Goal: Task Accomplishment & Management: Manage account settings

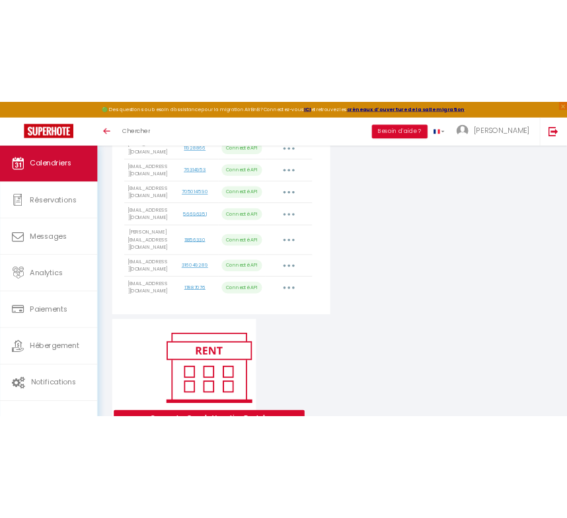
scroll to position [641, 0]
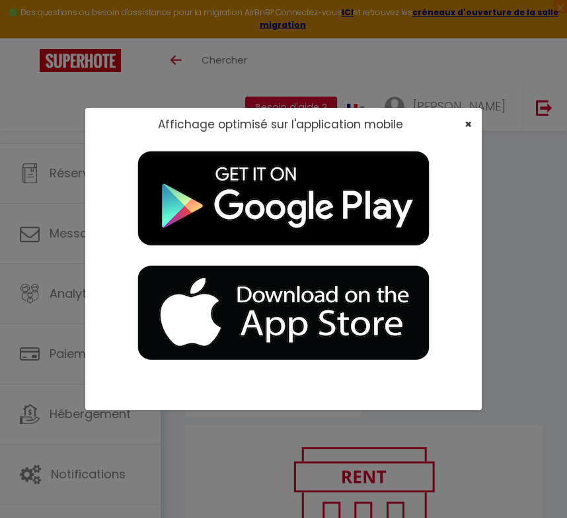
click at [471, 121] on span "×" at bounding box center [468, 124] width 7 height 17
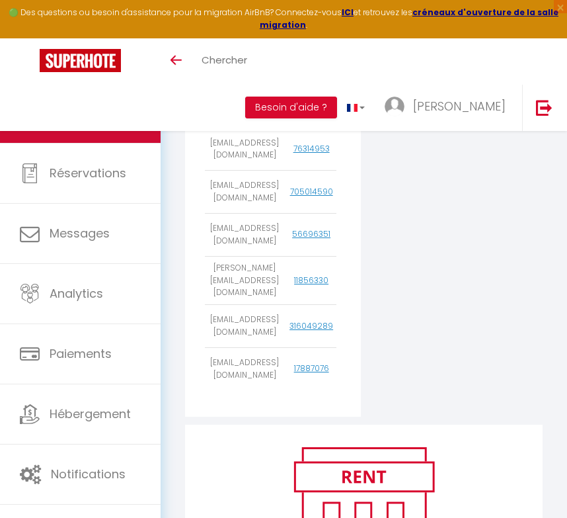
click at [112, 106] on span "Calendriers" at bounding box center [84, 112] width 68 height 17
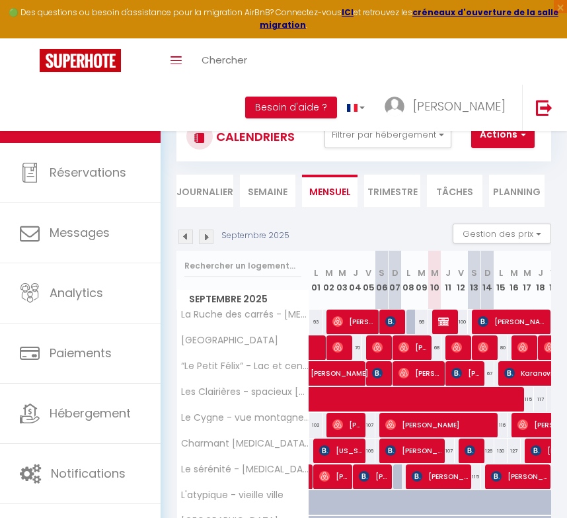
click at [530, 134] on button "Actions" at bounding box center [502, 135] width 63 height 26
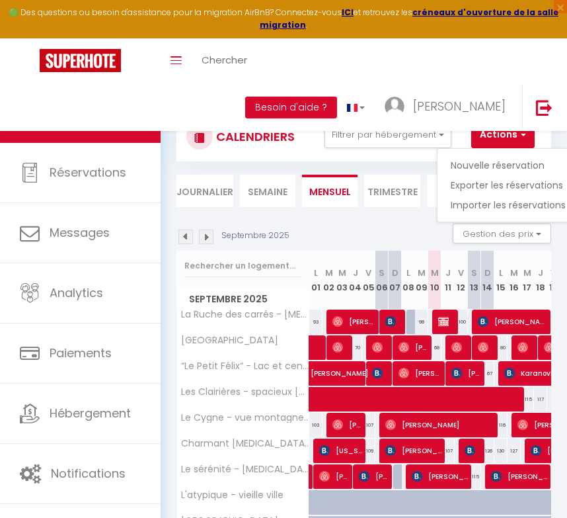
click at [498, 165] on link "Nouvelle réservation" at bounding box center [508, 165] width 115 height 20
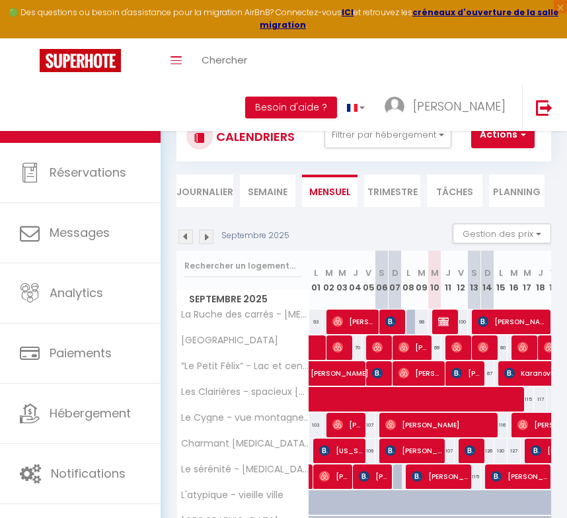
select select
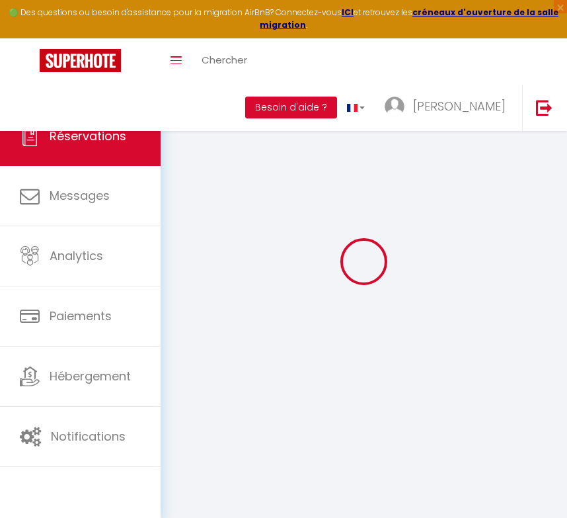
select select
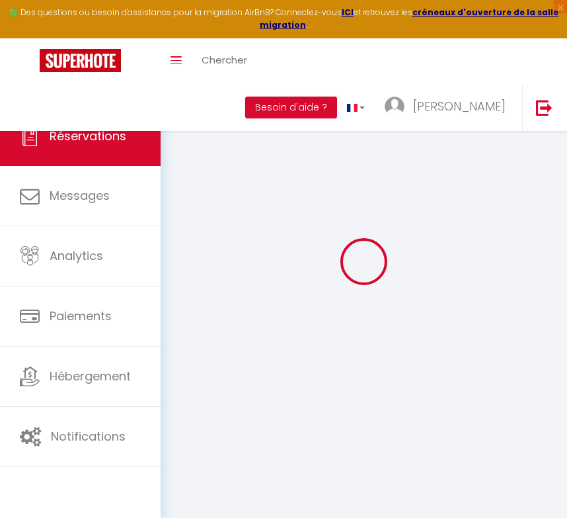
select select
checkbox input "false"
select select
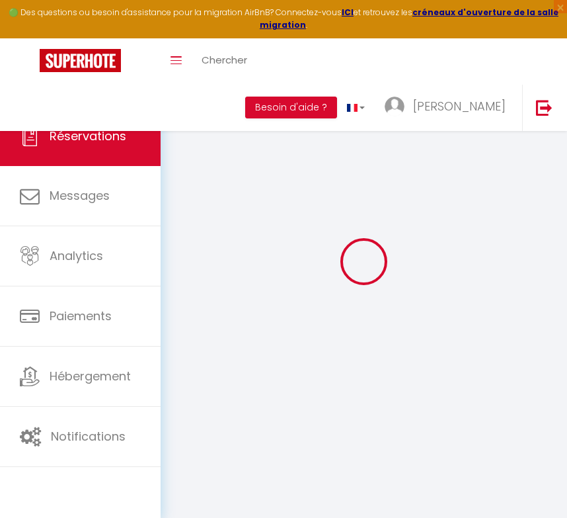
select select
checkbox input "false"
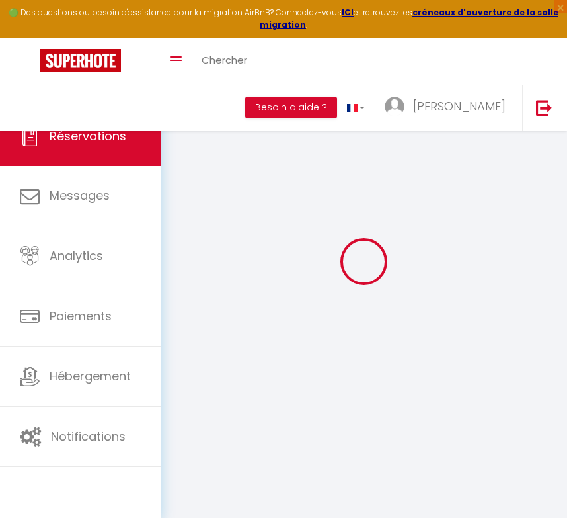
select select
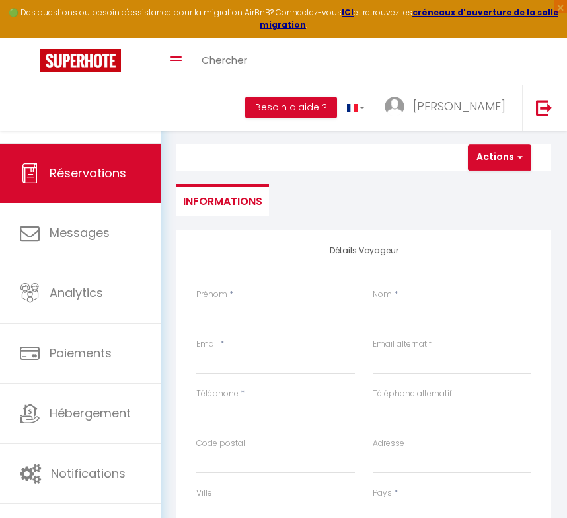
select select
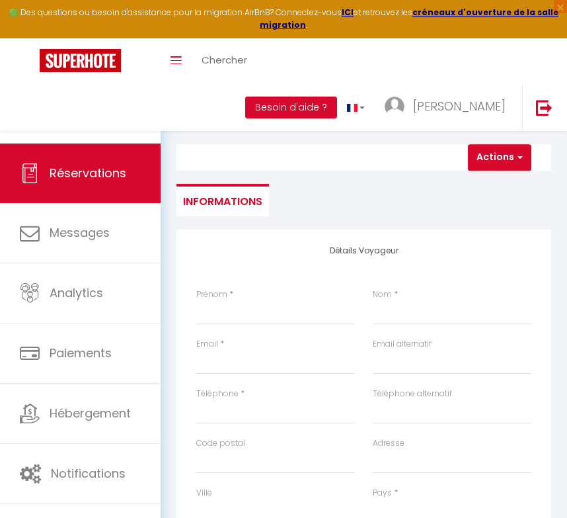
select select
checkbox input "false"
select select
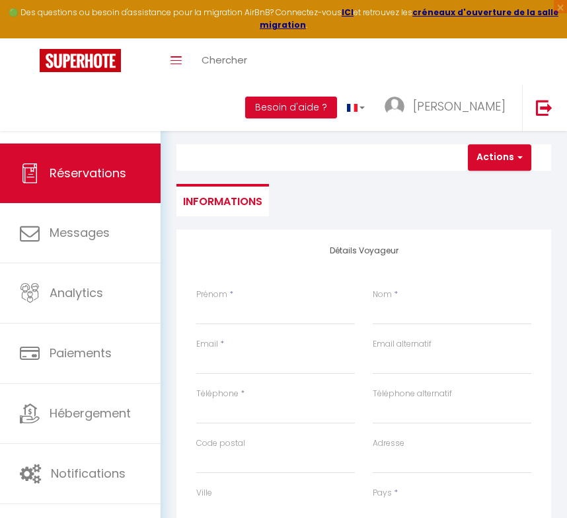
select select
checkbox input "false"
select select
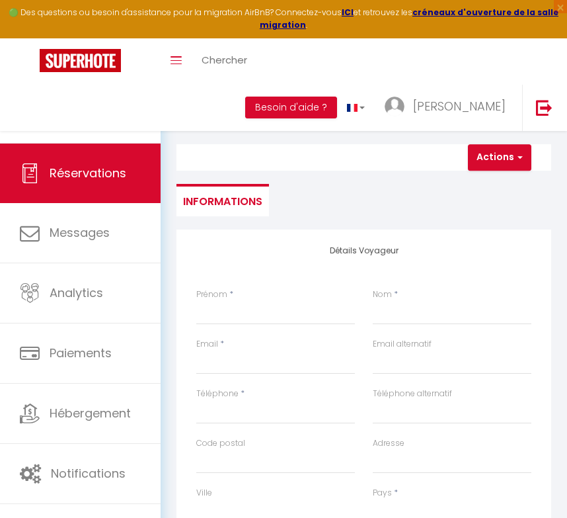
select select
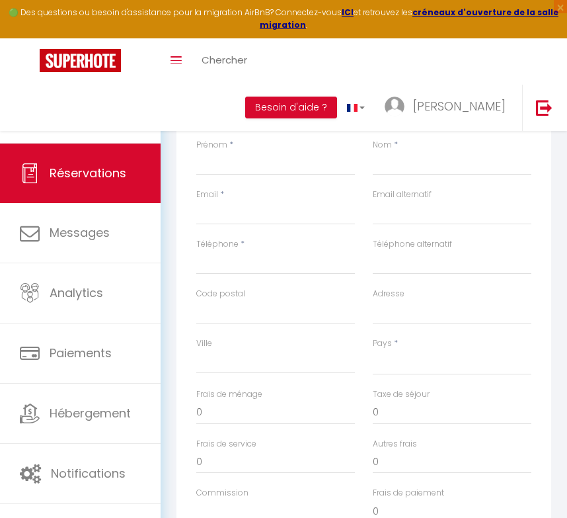
scroll to position [150, 0]
type input "M"
select select
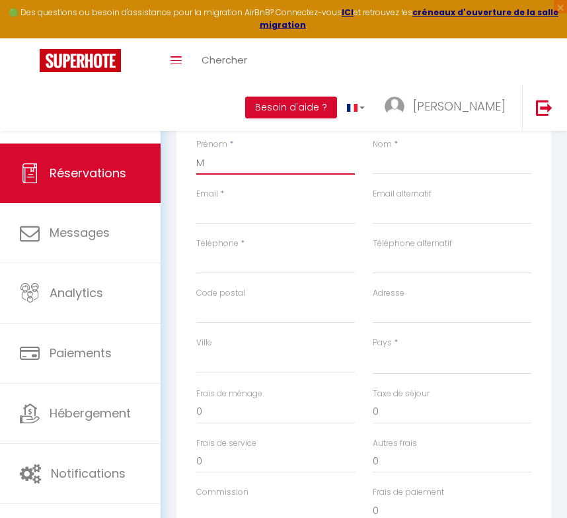
select select
checkbox input "false"
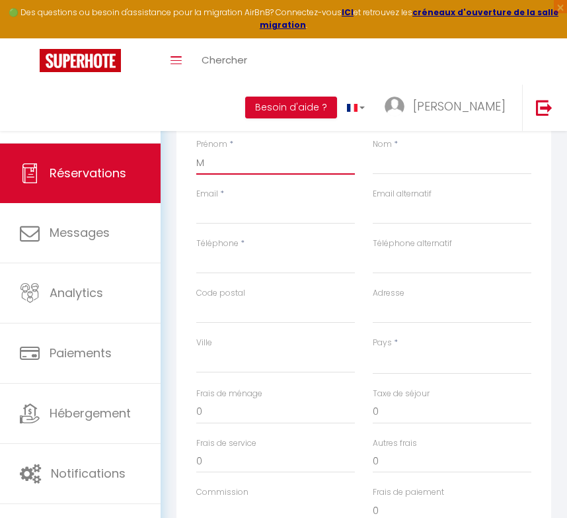
type input "Ma"
select select
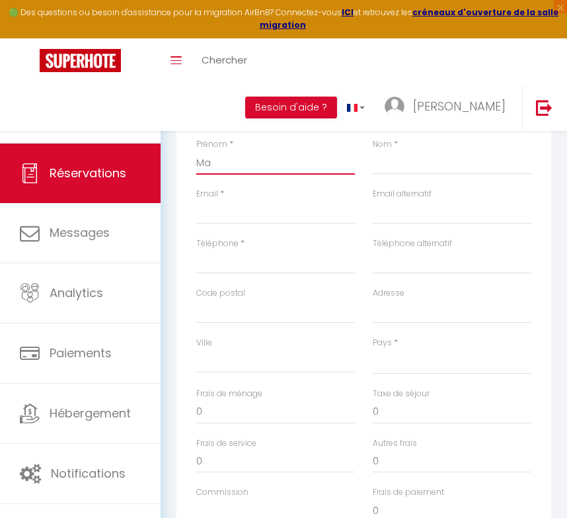
select select
checkbox input "false"
type input "Mar"
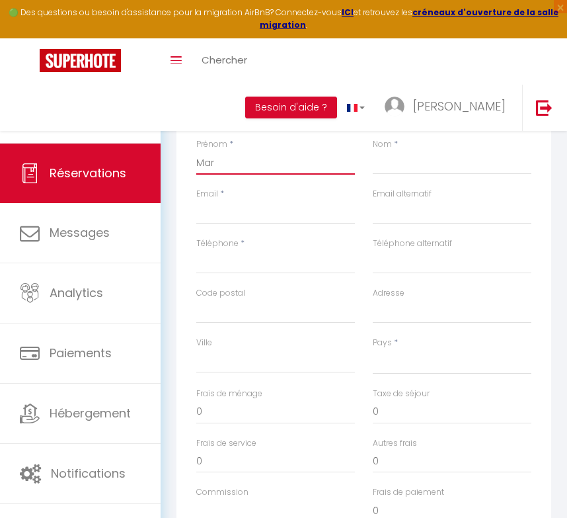
select select
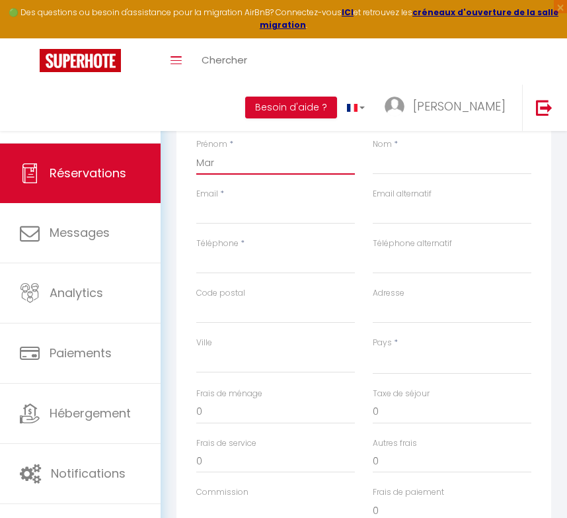
select select
checkbox input "false"
type input "Mari"
select select
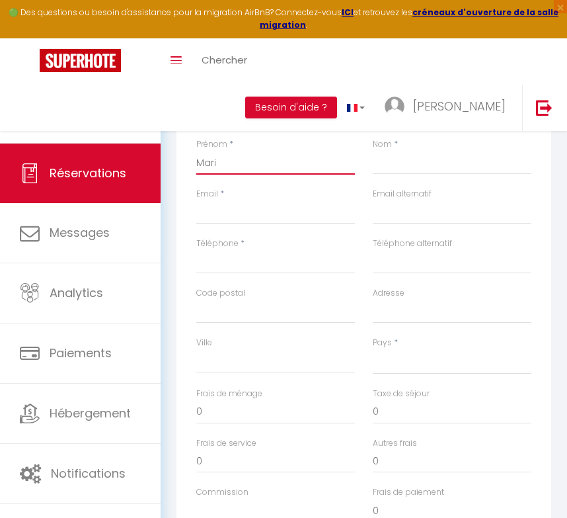
select select
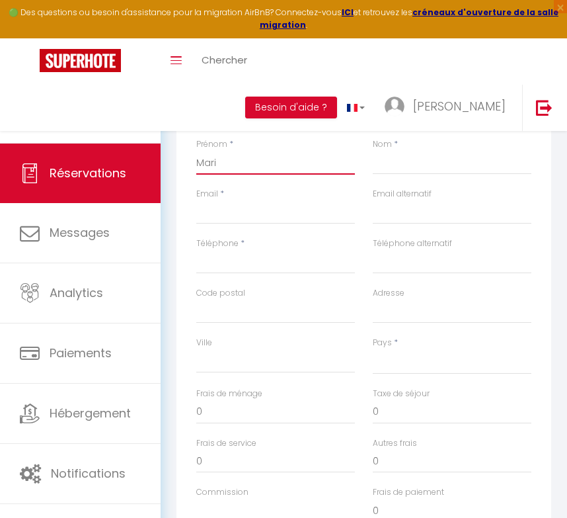
select select
checkbox input "false"
type input "Mario"
select select
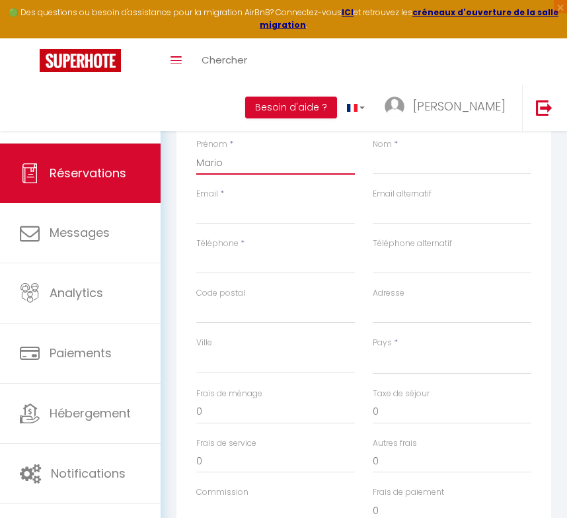
select select
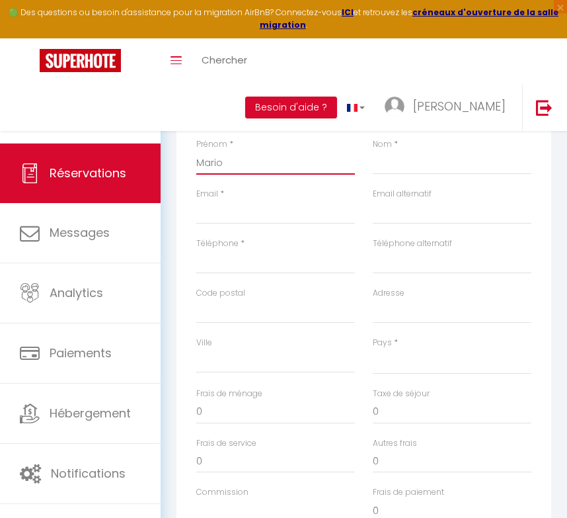
checkbox input "false"
type input "[PERSON_NAME]"
select select
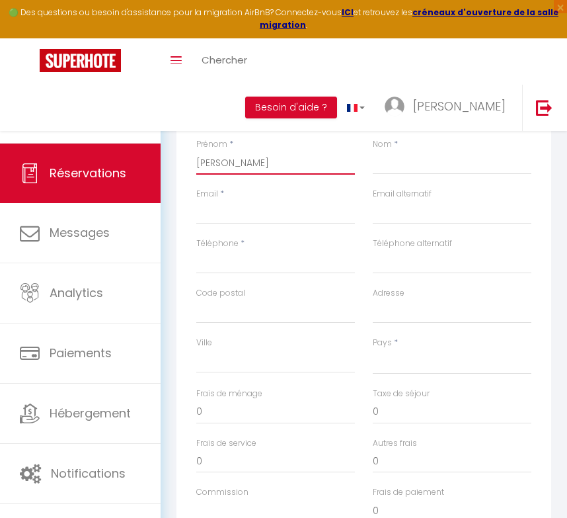
select select
checkbox input "false"
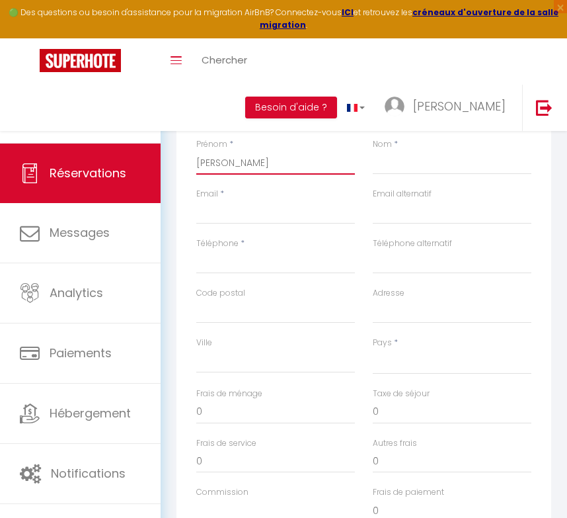
type input "[PERSON_NAME]"
select select
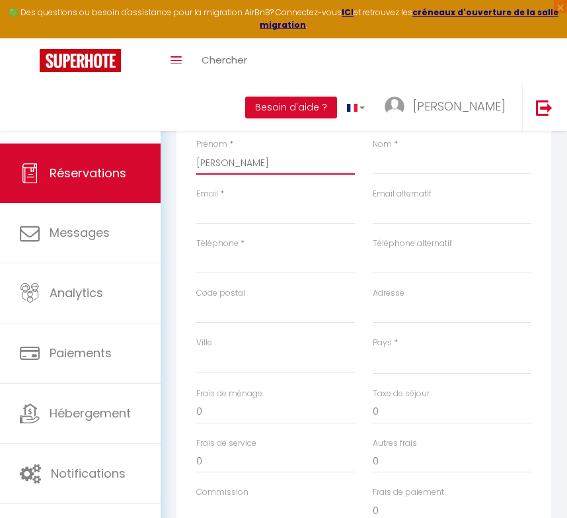
select select
checkbox input "false"
type input "[PERSON_NAME]"
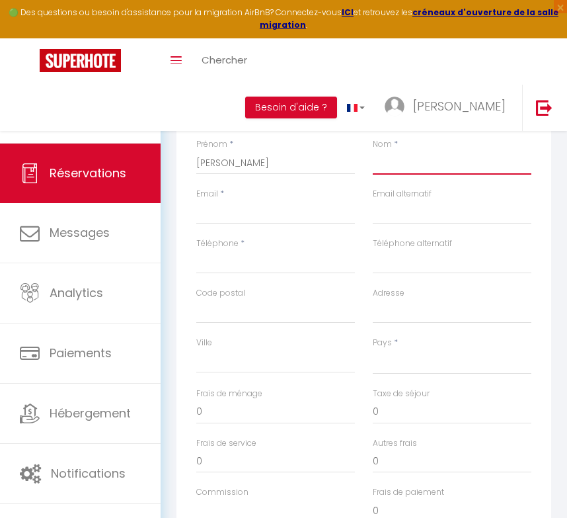
type input "S"
select select
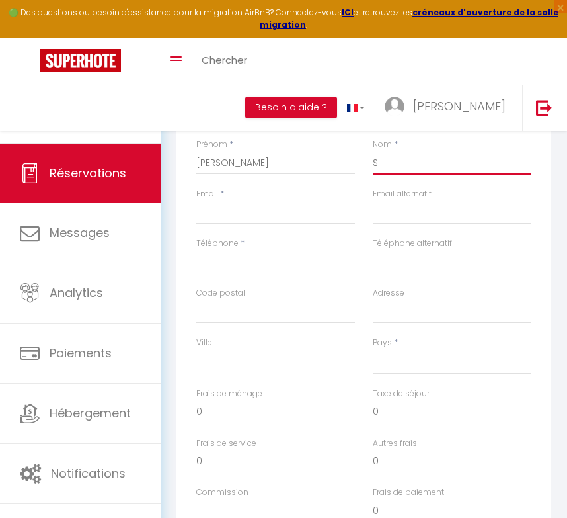
select select
checkbox input "false"
type input "Sa"
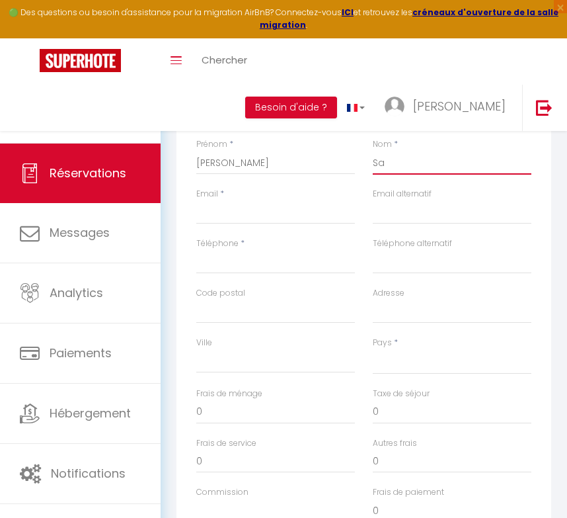
select select
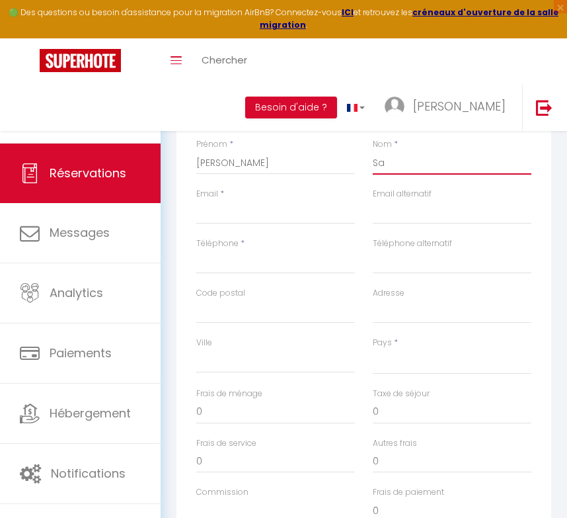
select select
checkbox input "false"
type input "Sau"
select select
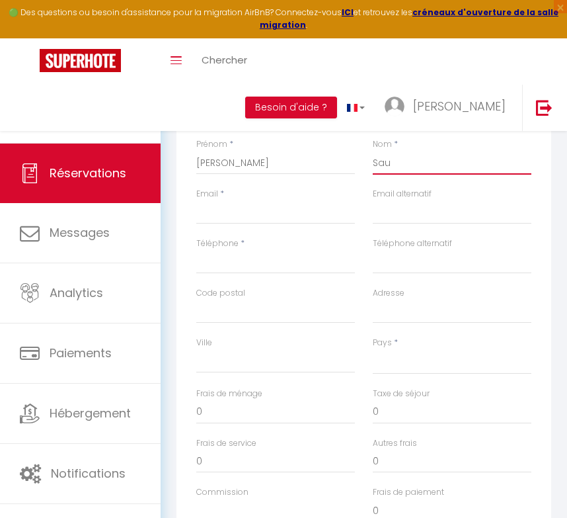
select select
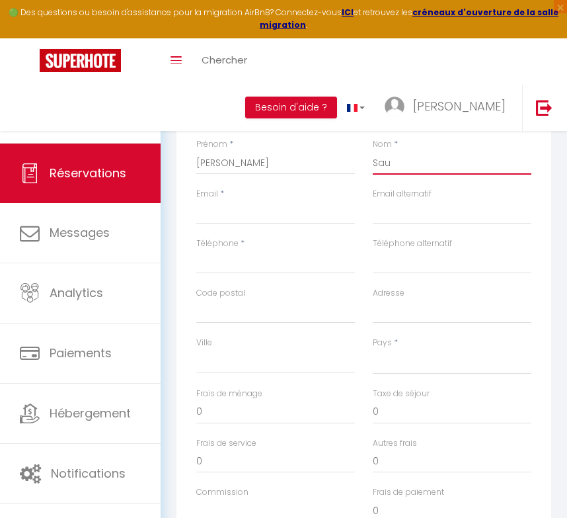
select select
checkbox input "false"
type input "Saun"
select select
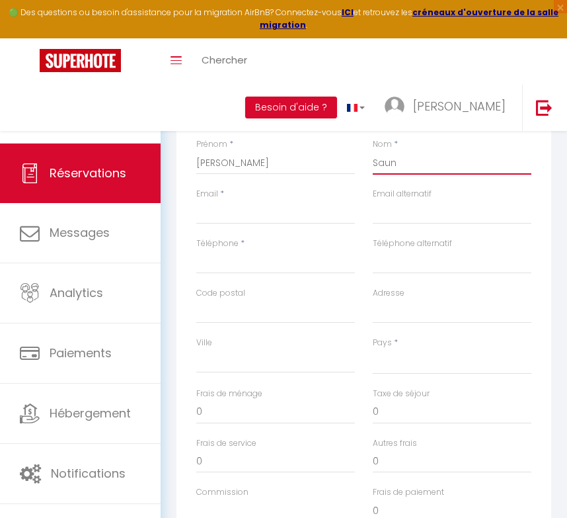
select select
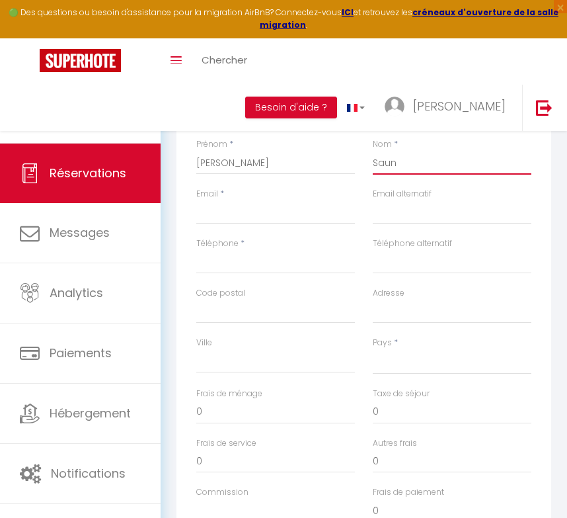
checkbox input "false"
type input "Sauni"
select select
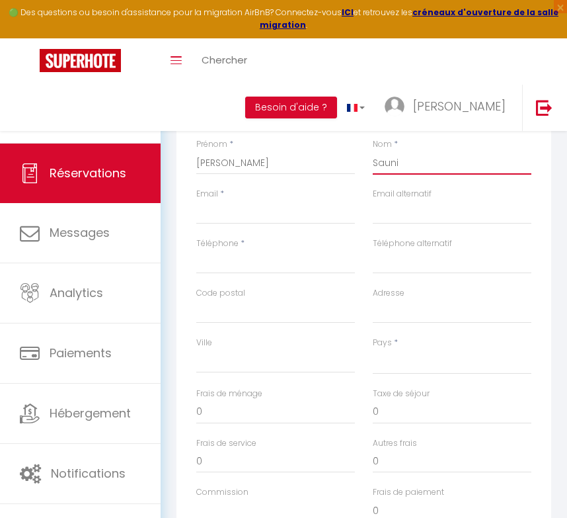
select select
checkbox input "false"
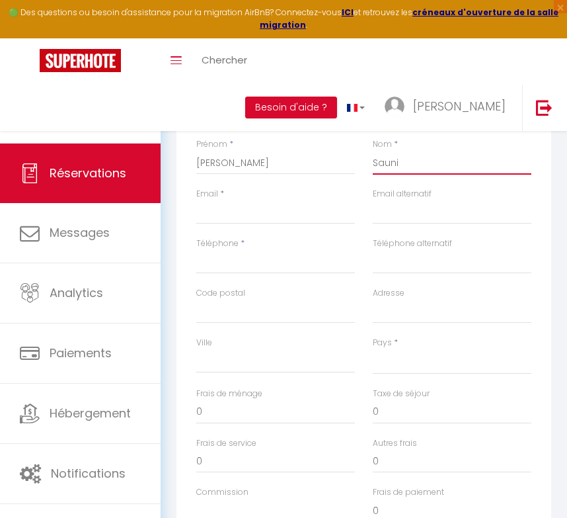
type input "Saunie"
select select
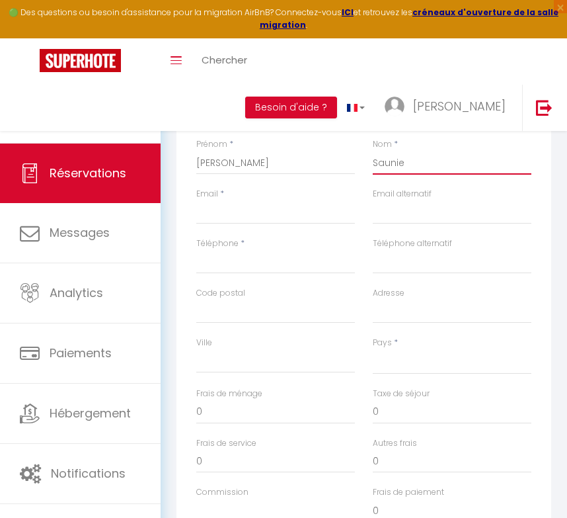
select select
checkbox input "false"
type input "Saunier"
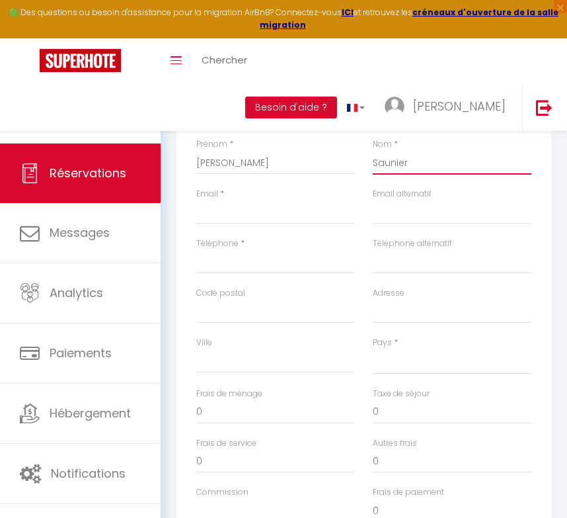
select select
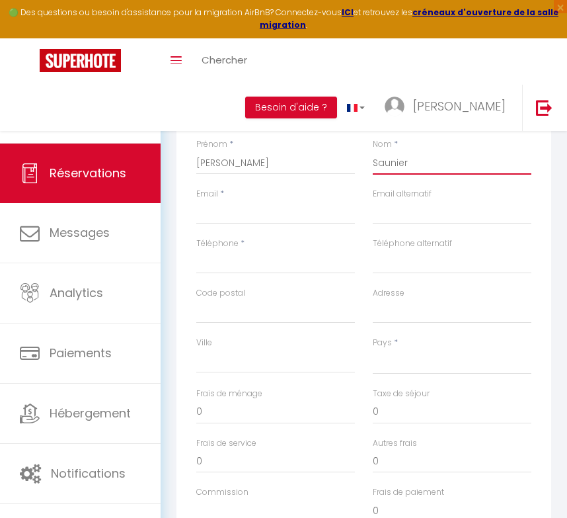
select select
checkbox input "false"
type input "Saunier"
select select
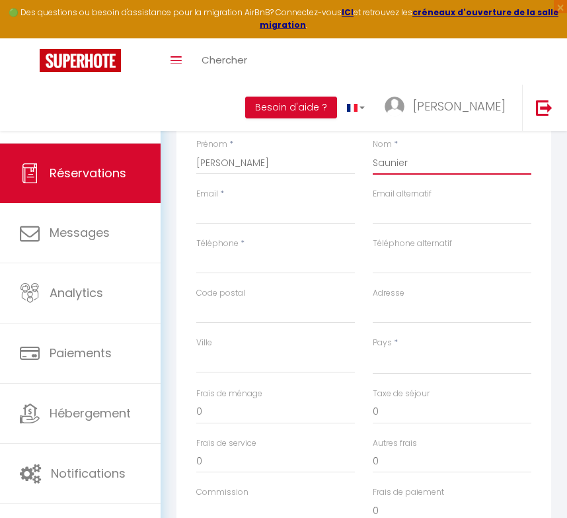
select select
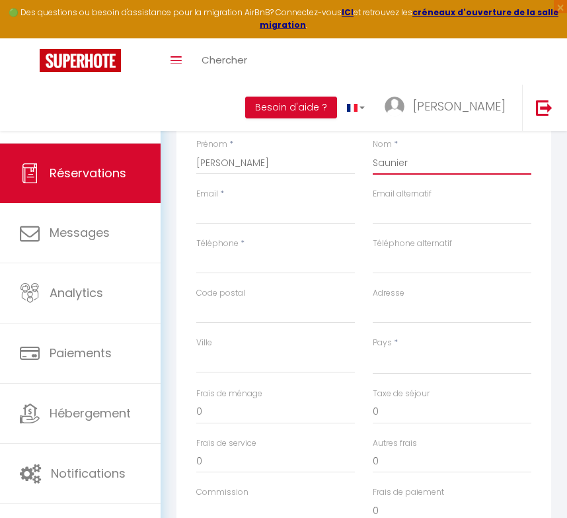
select select
checkbox input "false"
type input "Saunier"
type input "s"
select select
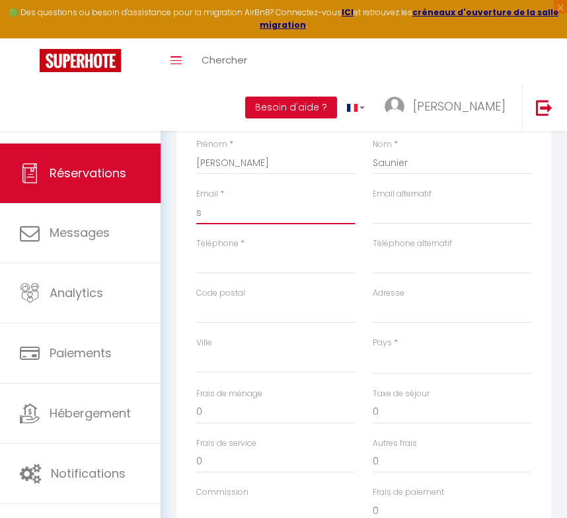
select select
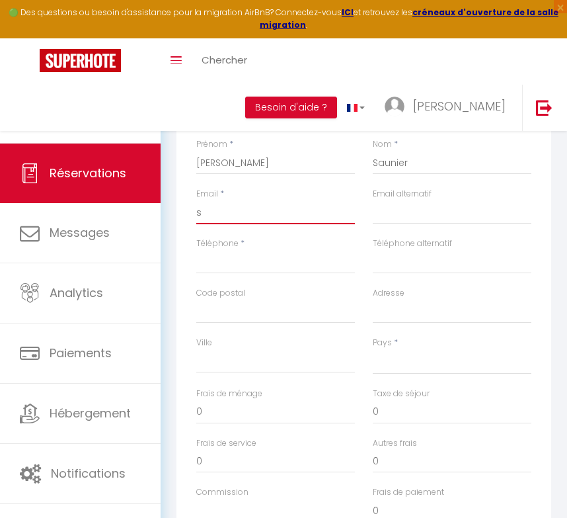
select select
checkbox input "false"
type input "sa"
select select
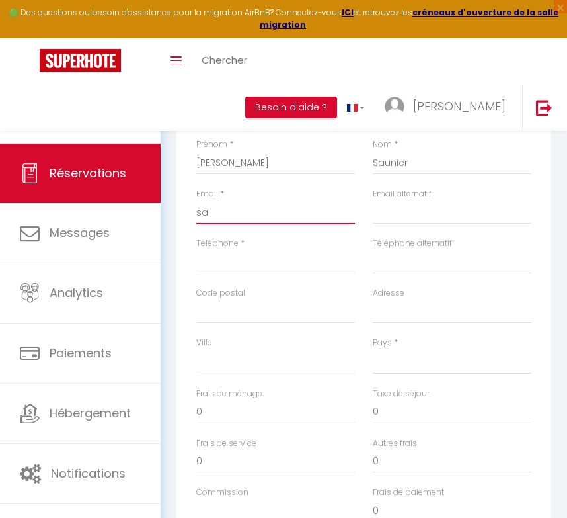
select select
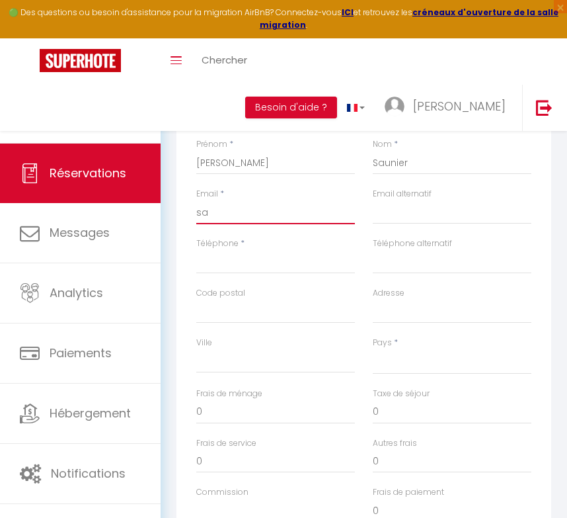
checkbox input "false"
type input "sau"
select select
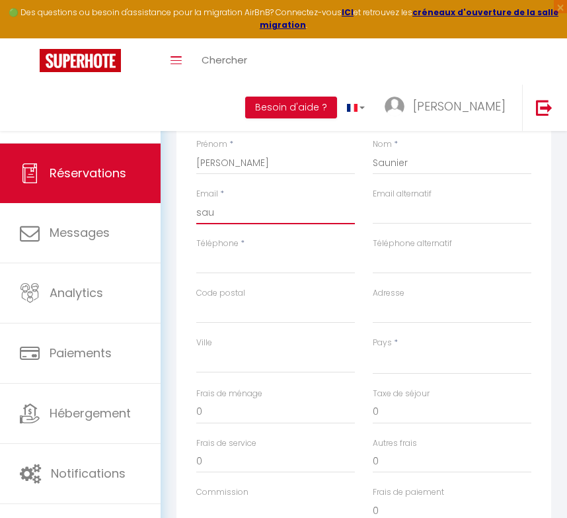
select select
checkbox input "false"
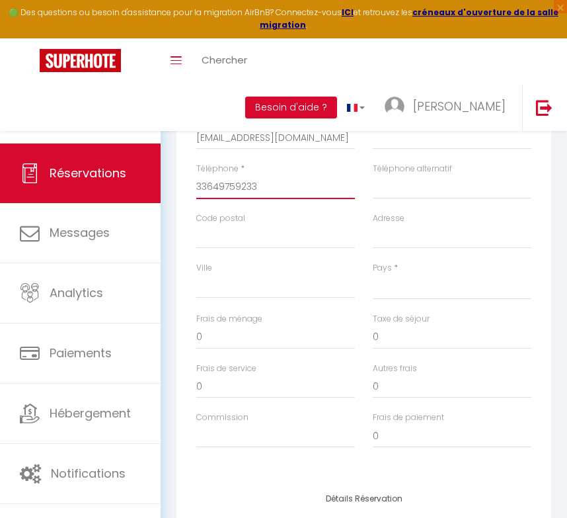
scroll to position [239, 0]
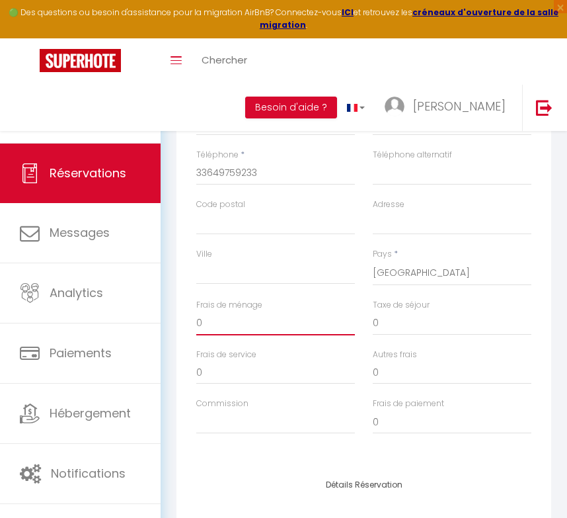
click at [310, 317] on input "0" at bounding box center [275, 323] width 159 height 24
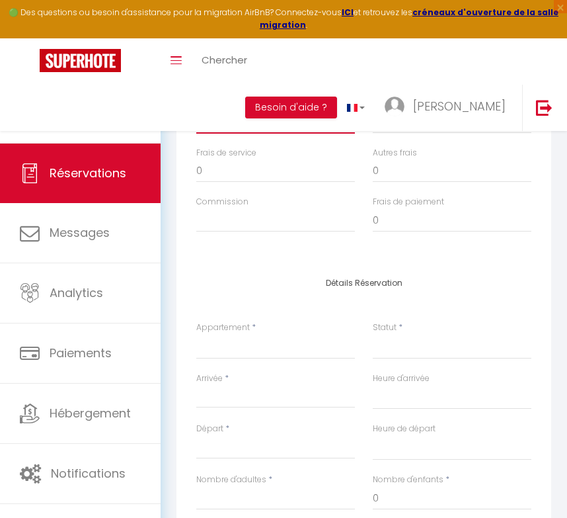
scroll to position [464, 0]
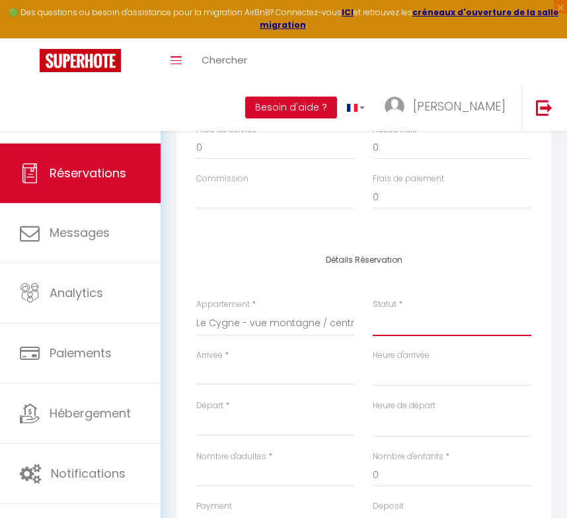
click at [382, 321] on select "Confirmé Non Confirmé [PERSON_NAME] par le voyageur No Show Request" at bounding box center [452, 323] width 159 height 25
click at [220, 366] on input "Arrivée" at bounding box center [275, 374] width 159 height 17
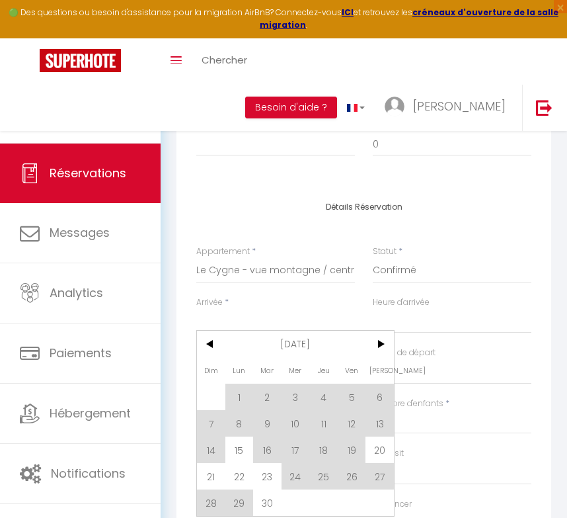
scroll to position [520, 0]
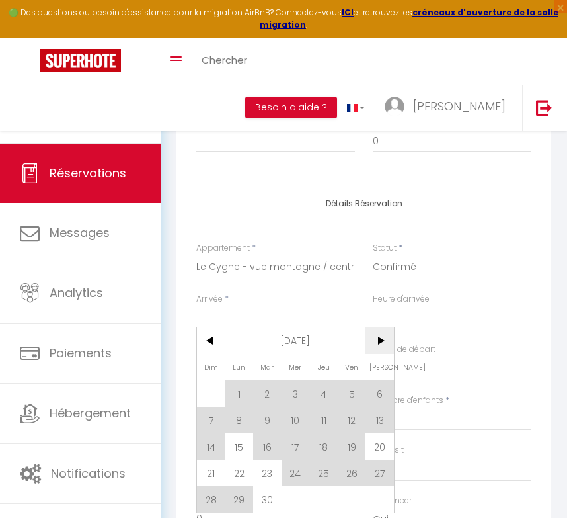
click at [372, 343] on span ">" at bounding box center [380, 340] width 28 height 26
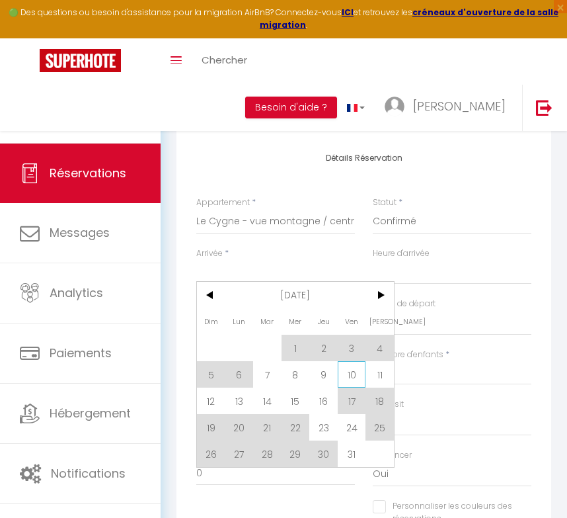
scroll to position [569, 0]
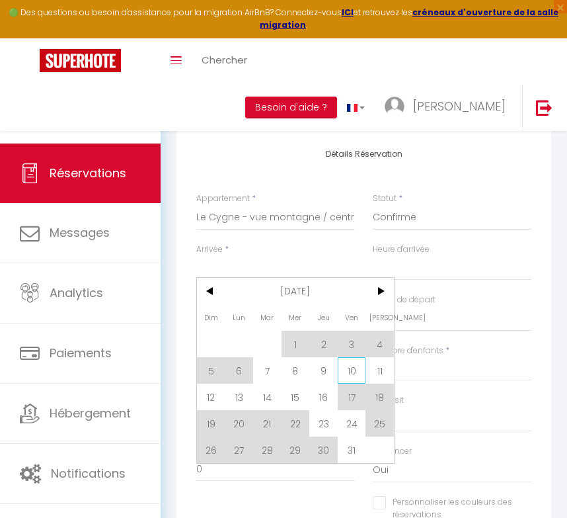
click at [353, 366] on span "10" at bounding box center [352, 370] width 28 height 26
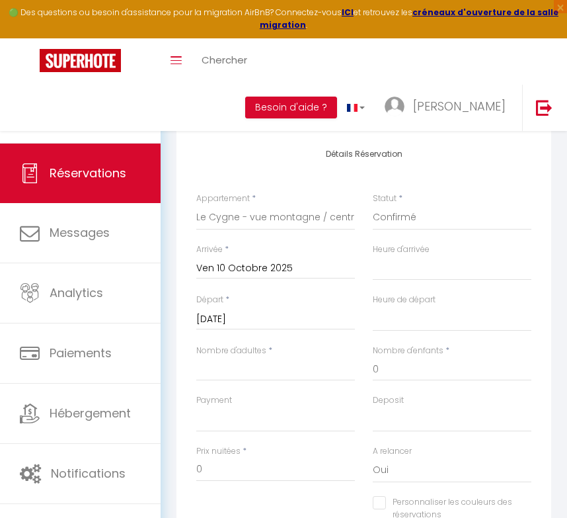
click at [257, 311] on input "[DATE]" at bounding box center [275, 319] width 159 height 17
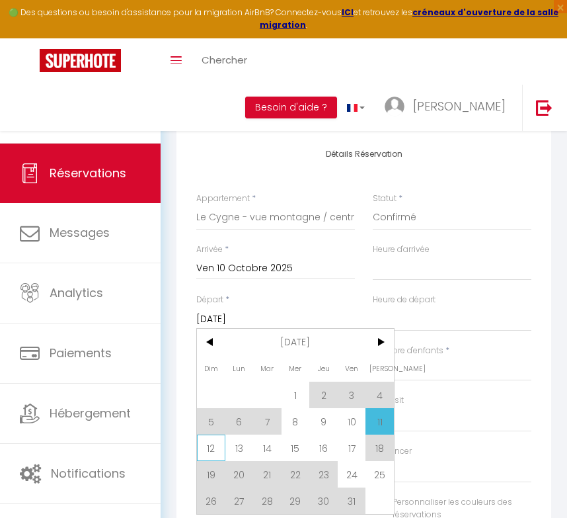
click at [210, 443] on span "12" at bounding box center [211, 447] width 28 height 26
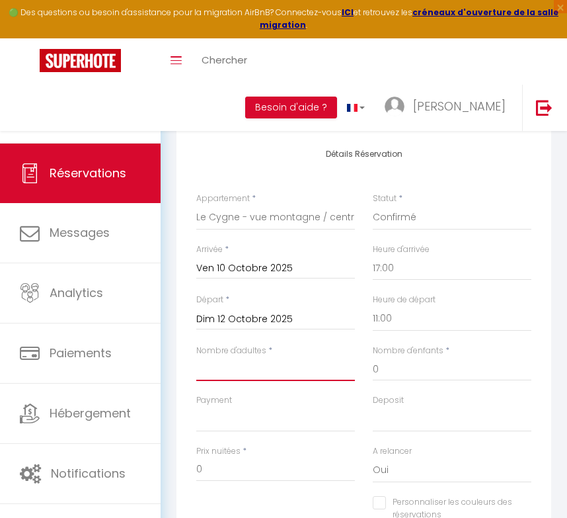
click at [304, 360] on input "Nombre d'adultes" at bounding box center [275, 369] width 159 height 24
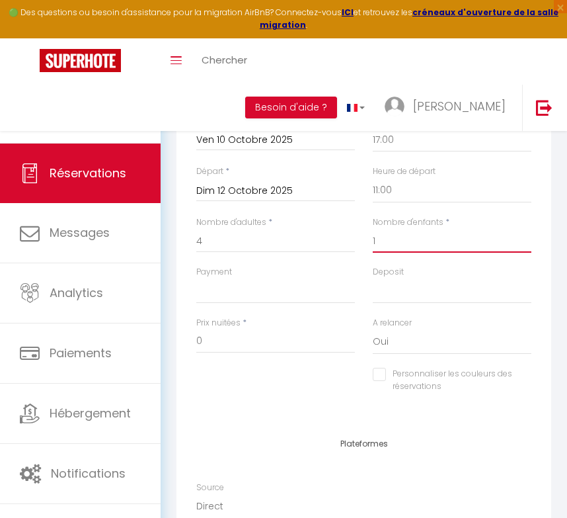
scroll to position [708, 0]
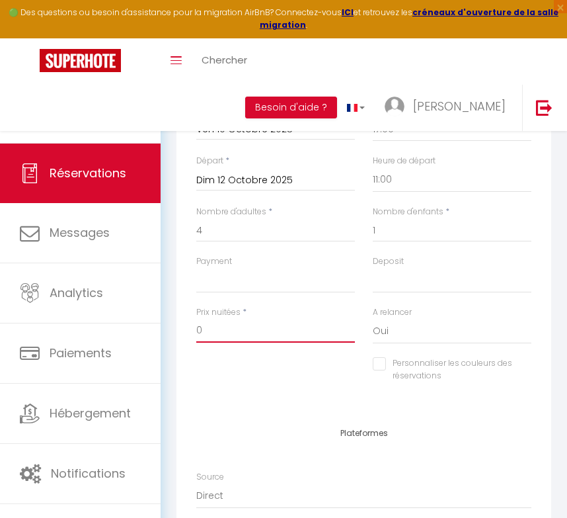
click at [250, 320] on input "0" at bounding box center [275, 331] width 159 height 24
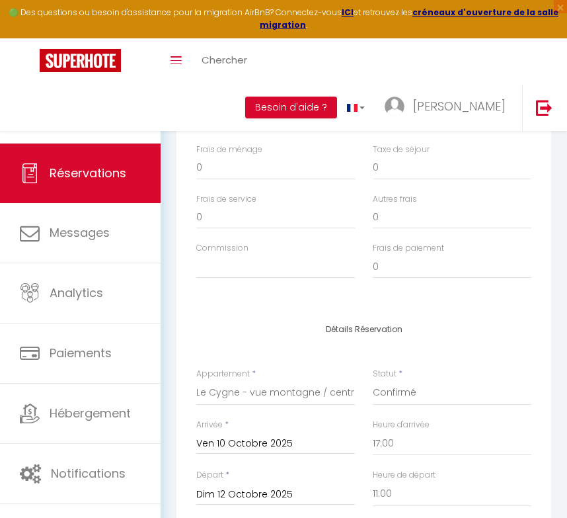
scroll to position [382, 0]
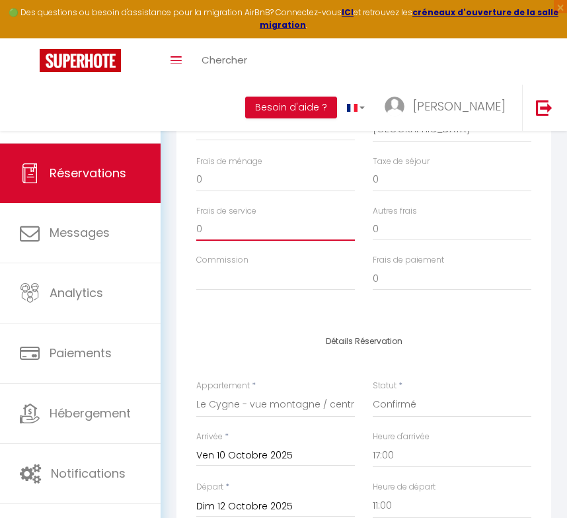
click at [253, 225] on input "0" at bounding box center [275, 229] width 159 height 24
click at [236, 171] on input "0" at bounding box center [275, 180] width 159 height 24
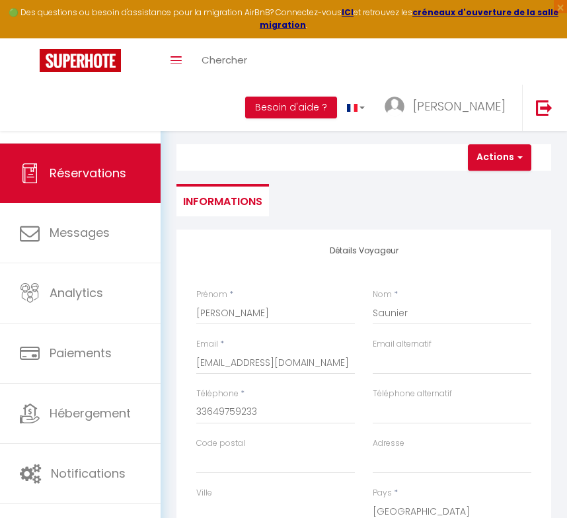
scroll to position [0, 0]
click at [487, 157] on button "Actions" at bounding box center [499, 157] width 63 height 26
click at [484, 182] on link "Enregistrer" at bounding box center [511, 186] width 104 height 17
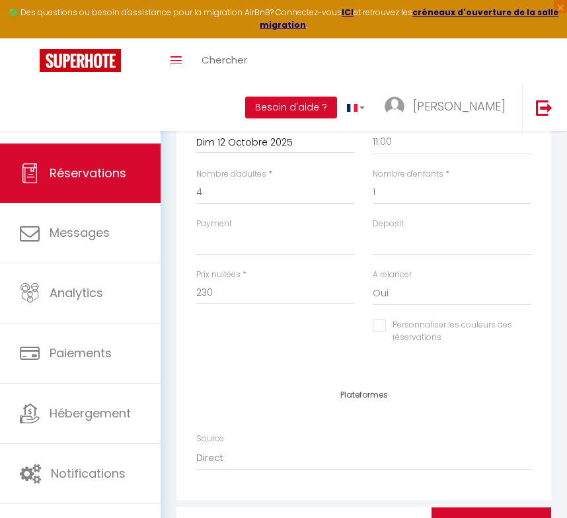
scroll to position [761, 0]
click at [432, 193] on input "1" at bounding box center [452, 192] width 159 height 24
click at [208, 280] on input "208" at bounding box center [275, 292] width 159 height 24
click at [216, 284] on input "208" at bounding box center [275, 292] width 159 height 24
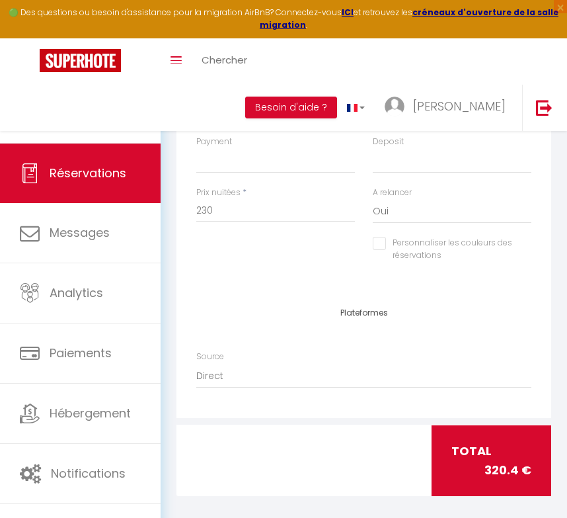
click at [337, 319] on div "Plateformes Source Direct [DOMAIN_NAME] [DOMAIN_NAME] Chalet montagne Expedia G…" at bounding box center [363, 354] width 335 height 93
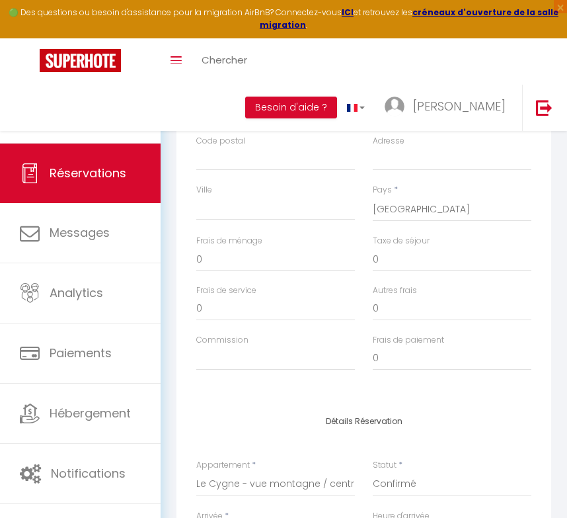
scroll to position [314, 0]
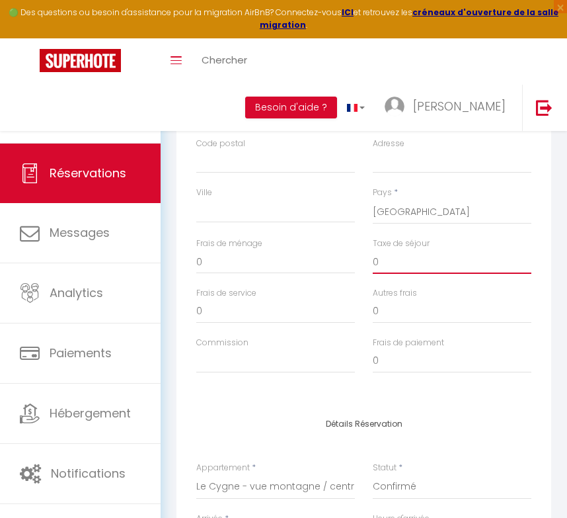
click at [384, 262] on input "0" at bounding box center [452, 262] width 159 height 24
click at [230, 263] on input "0" at bounding box center [275, 262] width 159 height 24
click at [473, 390] on div "Détails Voyageur Prénom * [PERSON_NAME] * Saunier Email * [EMAIL_ADDRESS][DOMAI…" at bounding box center [364, 166] width 375 height 473
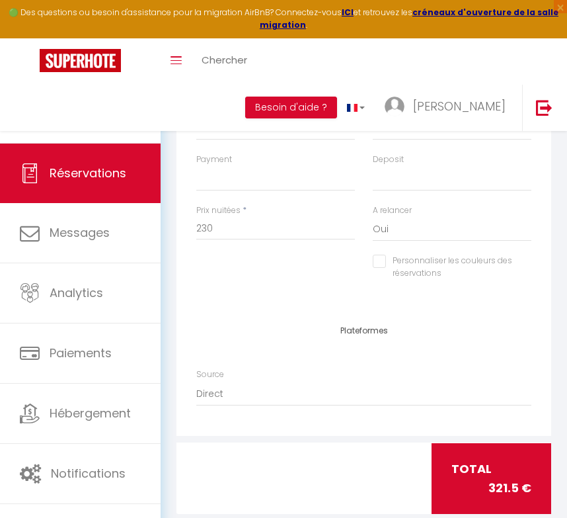
scroll to position [824, 0]
click at [225, 225] on input "230" at bounding box center [275, 229] width 159 height 24
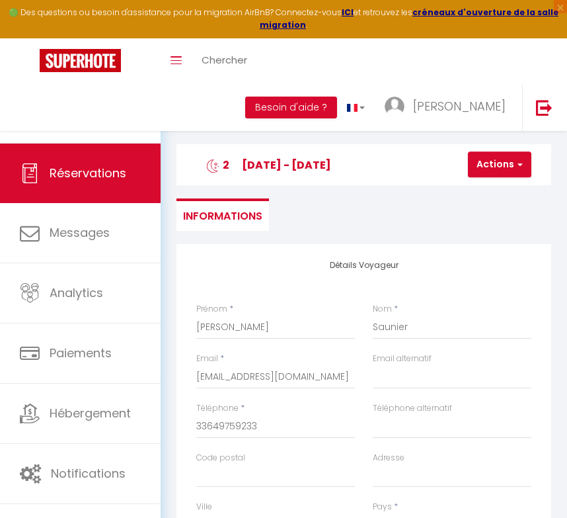
scroll to position [0, 0]
click at [518, 179] on h3 "[PERSON_NAME] 2 [DATE] - [DATE]" at bounding box center [364, 164] width 375 height 41
click at [506, 166] on button "Actions" at bounding box center [499, 164] width 63 height 26
click at [496, 190] on link "Enregistrer" at bounding box center [511, 193] width 104 height 17
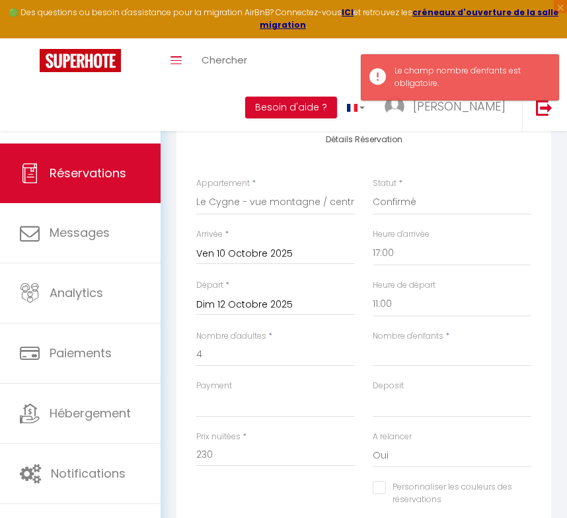
scroll to position [610, 0]
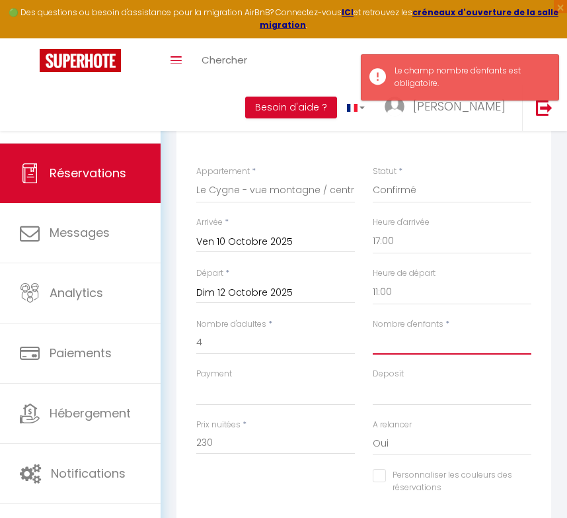
click at [405, 338] on input "Nombre d'enfants" at bounding box center [452, 343] width 159 height 24
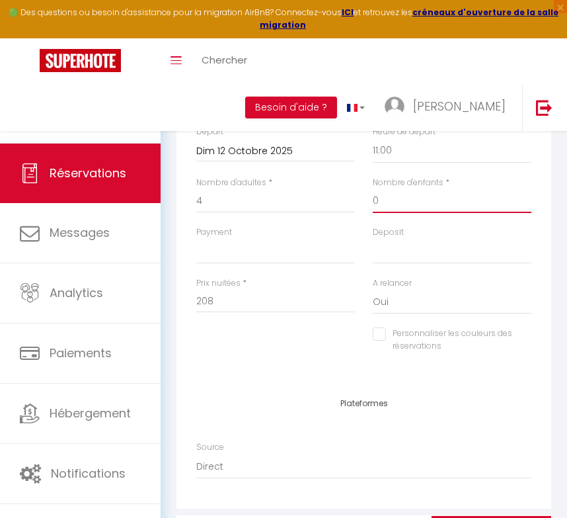
scroll to position [747, 0]
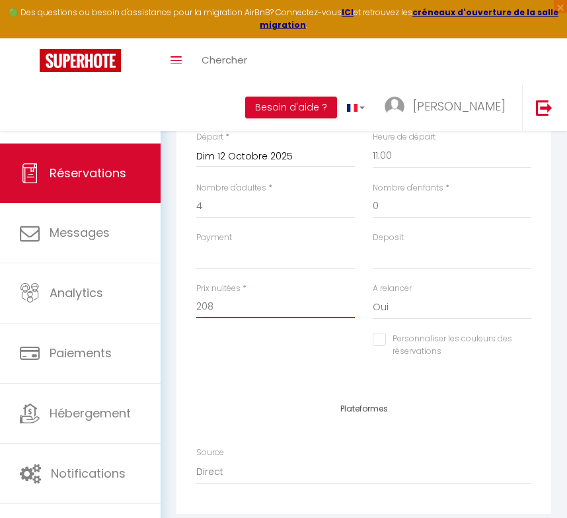
click at [212, 300] on input "208" at bounding box center [275, 306] width 159 height 24
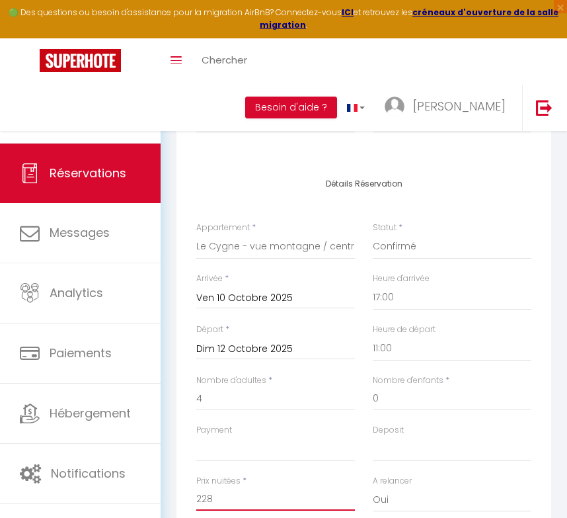
scroll to position [452, 0]
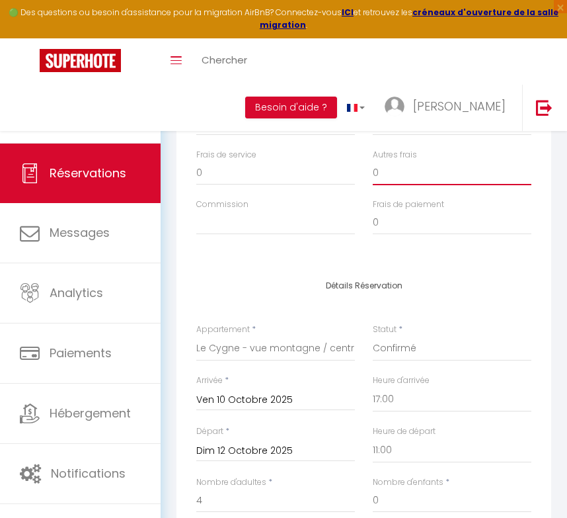
click at [393, 174] on input "0" at bounding box center [452, 173] width 159 height 24
click at [227, 173] on input "0" at bounding box center [275, 173] width 159 height 24
click at [210, 117] on input "0" at bounding box center [275, 124] width 159 height 24
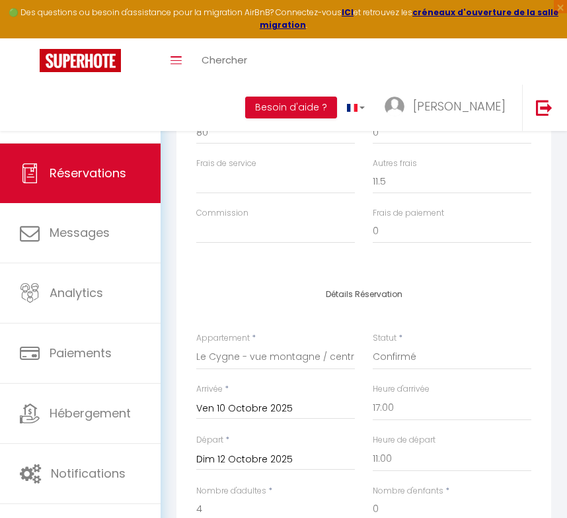
scroll to position [389, 0]
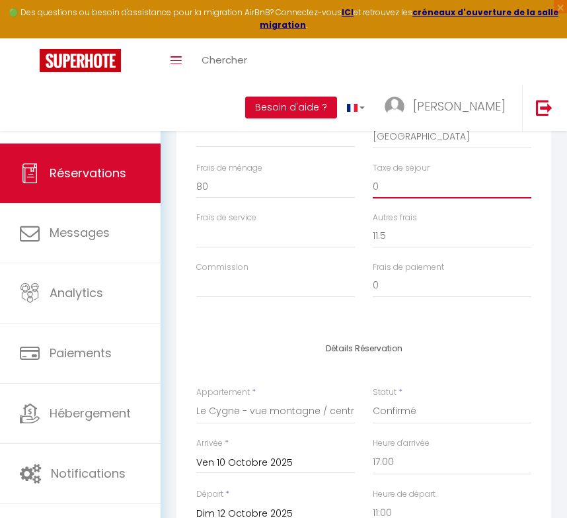
click at [388, 186] on input "0" at bounding box center [452, 187] width 159 height 24
click at [389, 232] on input "11.5" at bounding box center [452, 236] width 159 height 24
click at [304, 312] on div "Détails Voyageur Prénom * [PERSON_NAME] * Saunier Email * [EMAIL_ADDRESS][DOMAI…" at bounding box center [364, 91] width 375 height 473
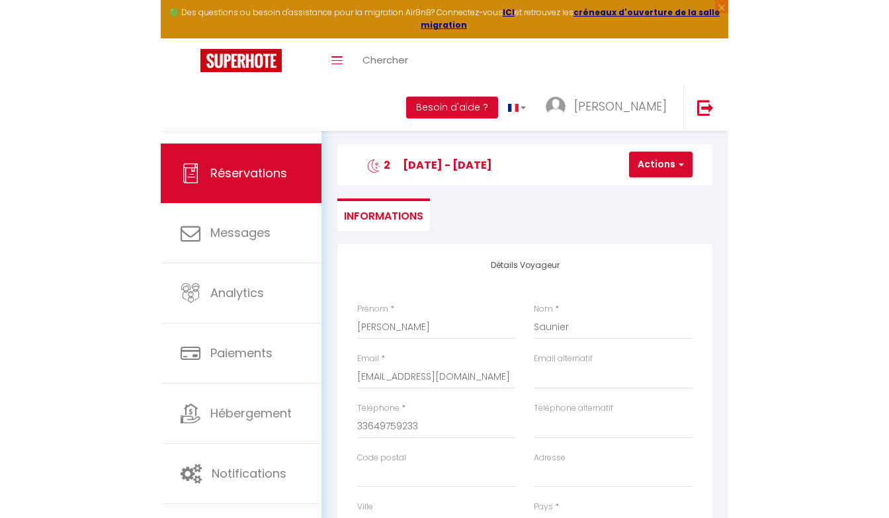
scroll to position [0, 0]
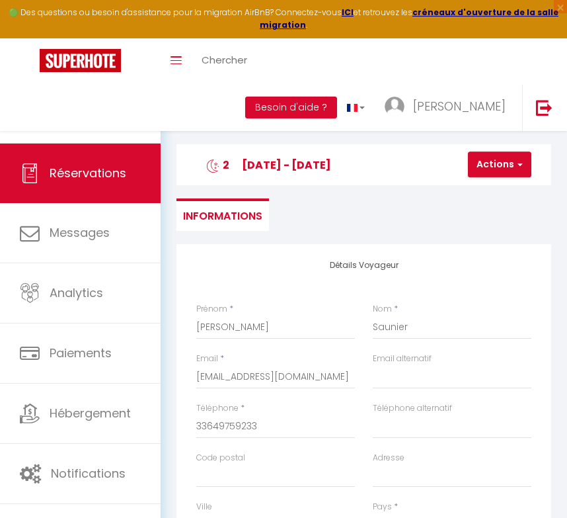
click at [508, 172] on button "Actions" at bounding box center [499, 164] width 63 height 26
click at [487, 192] on link "Enregistrer" at bounding box center [511, 193] width 104 height 17
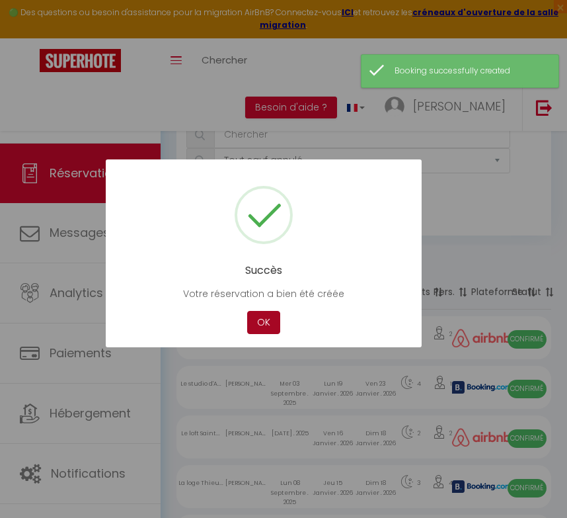
click at [263, 319] on button "OK" at bounding box center [263, 322] width 33 height 23
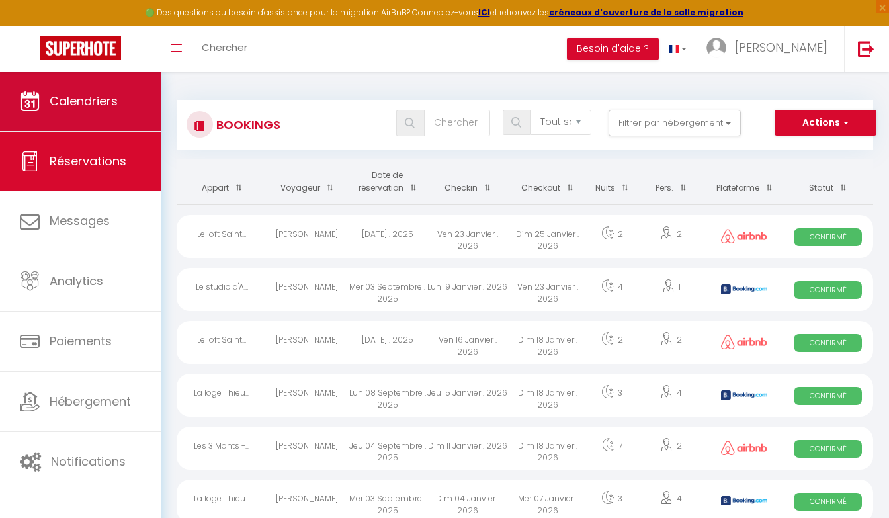
click at [90, 107] on span "Calendriers" at bounding box center [84, 101] width 68 height 17
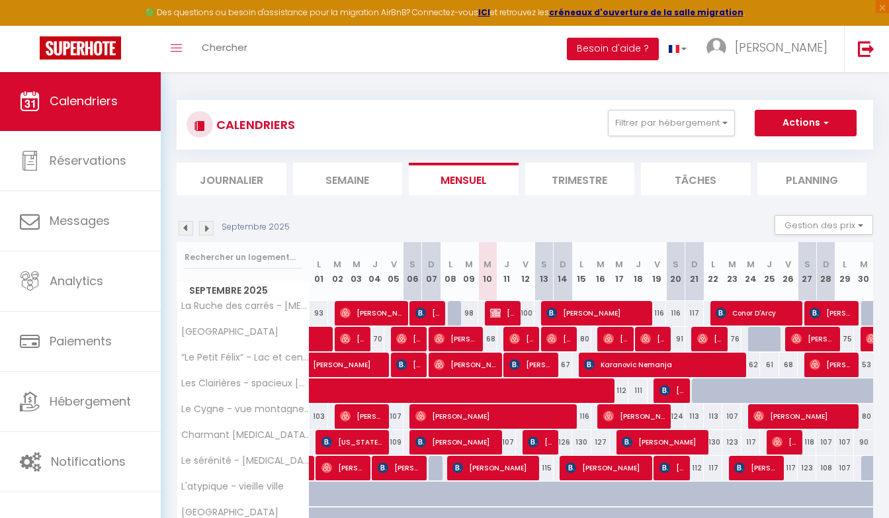
click at [205, 225] on img at bounding box center [206, 228] width 15 height 15
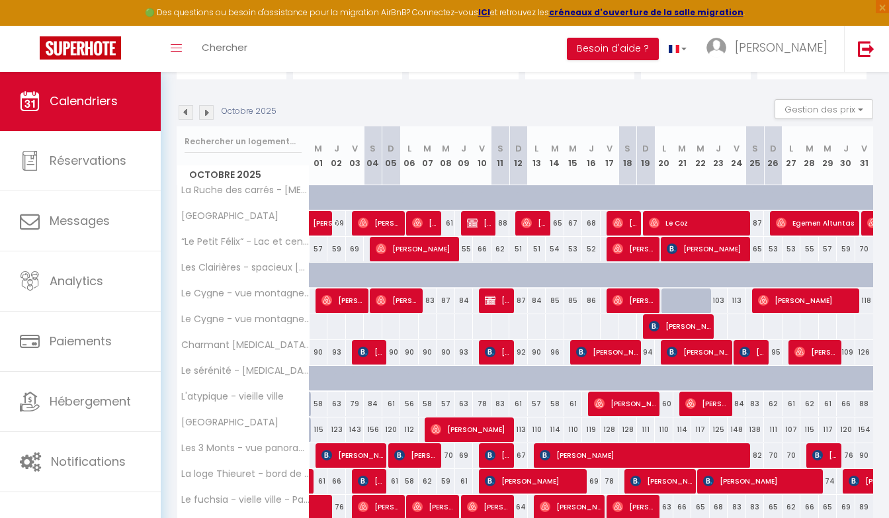
scroll to position [117, 0]
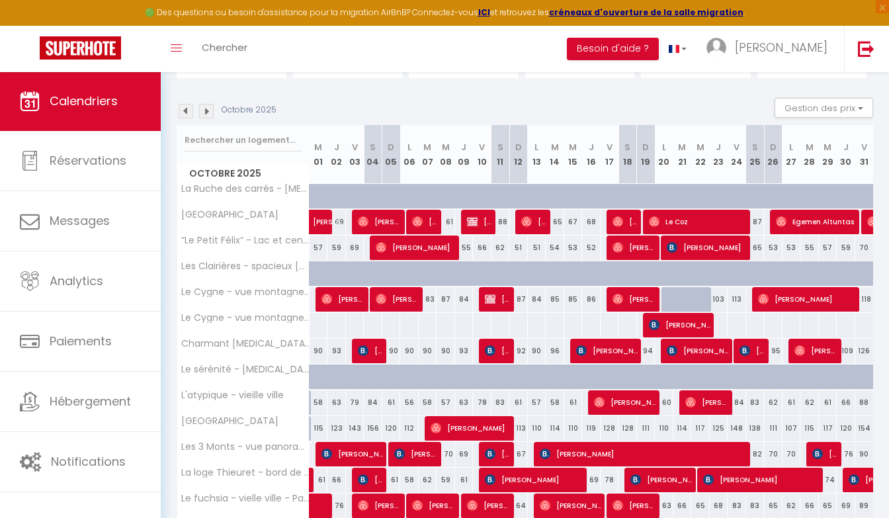
click at [478, 229] on span "[PERSON_NAME]" at bounding box center [479, 221] width 24 height 25
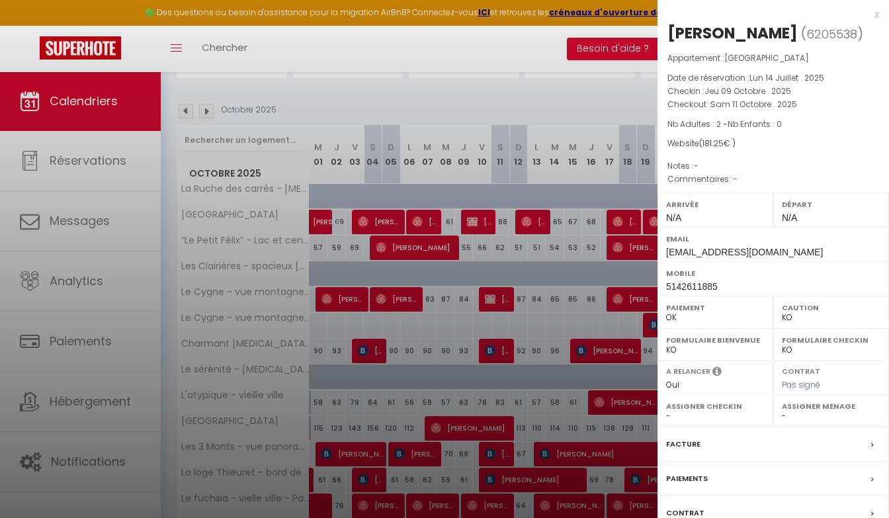
click at [499, 305] on div at bounding box center [444, 259] width 889 height 518
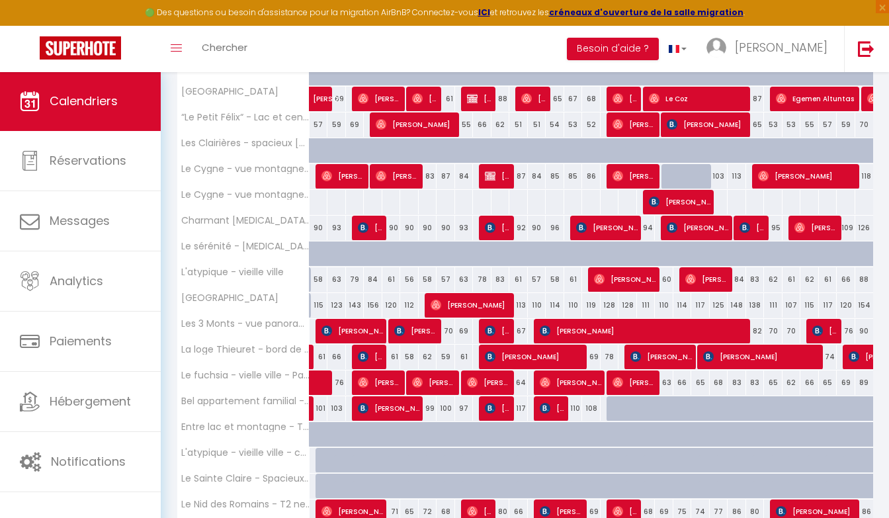
scroll to position [153, 0]
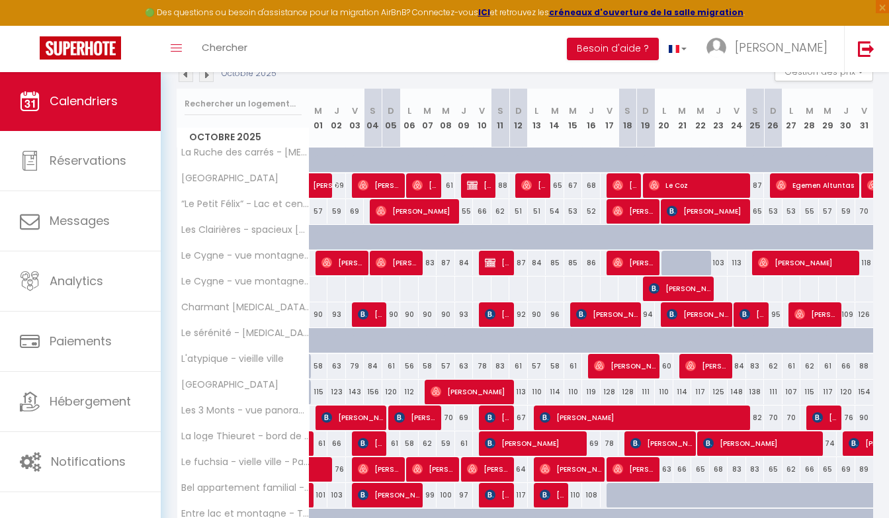
click at [503, 258] on span "[PERSON_NAME]" at bounding box center [497, 262] width 24 height 25
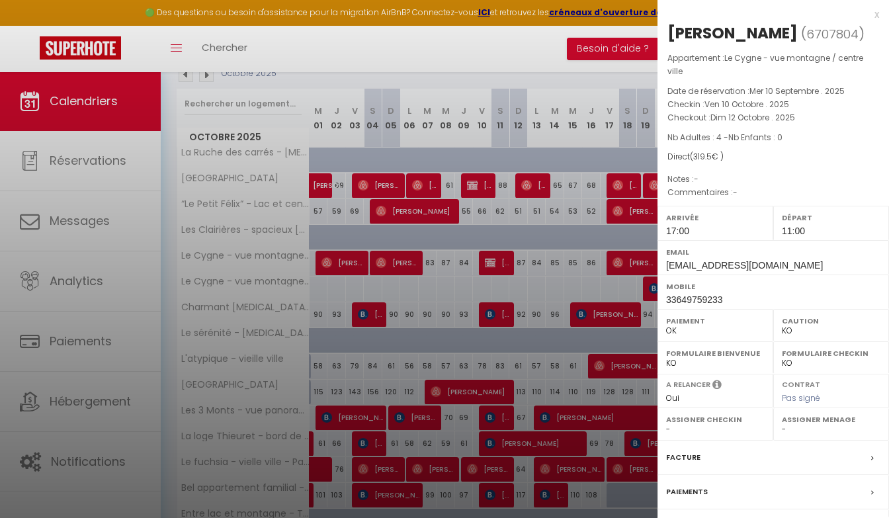
click at [689, 487] on label "Paiements" at bounding box center [687, 492] width 42 height 14
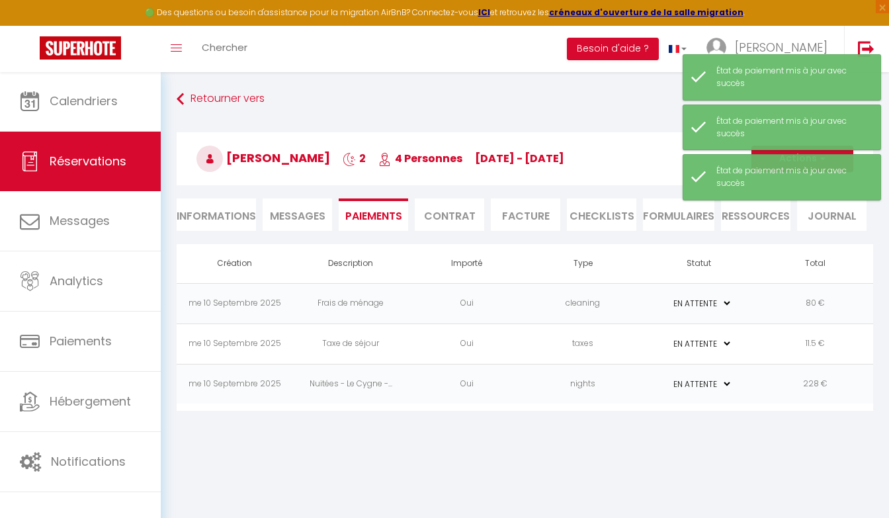
click at [707, 417] on div "Retourner vers [PERSON_NAME] 2 4 Personnes [DATE] - [DATE] Actions Enregistrer …" at bounding box center [525, 248] width 728 height 355
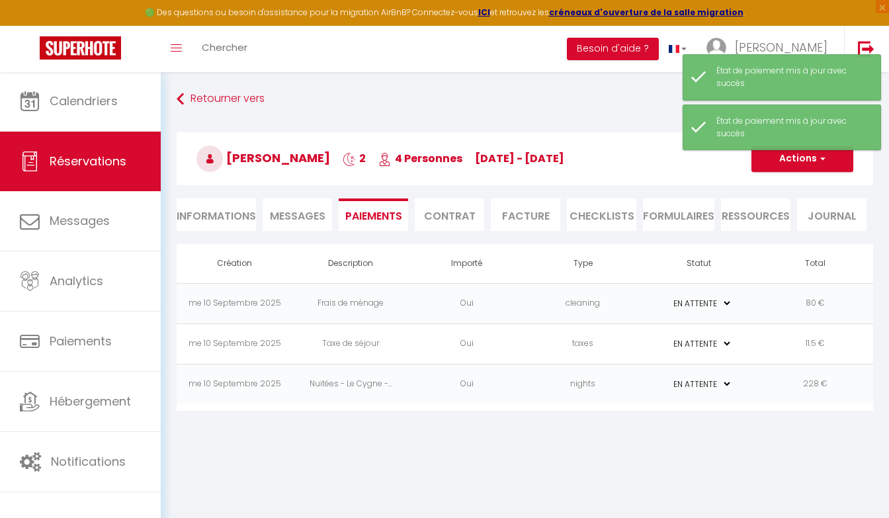
click at [817, 168] on button "Actions" at bounding box center [802, 158] width 102 height 26
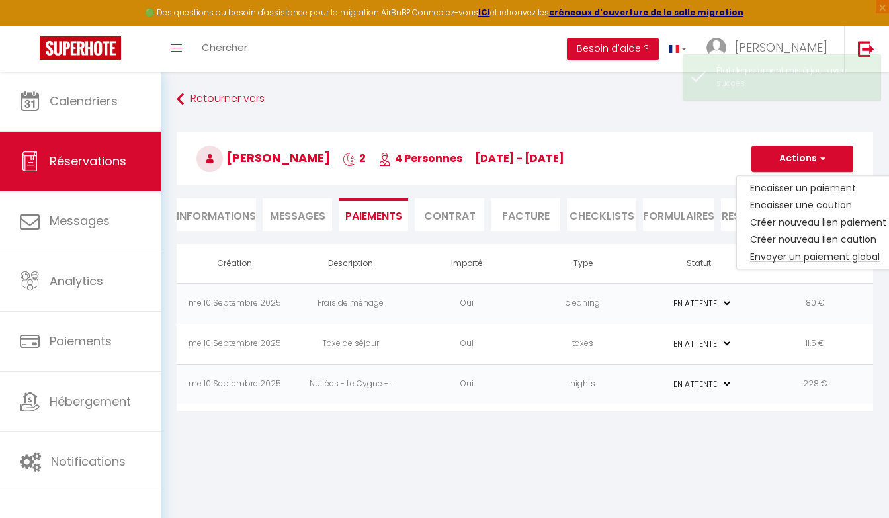
click at [807, 253] on link "Envoyer un paiement global" at bounding box center [818, 256] width 163 height 17
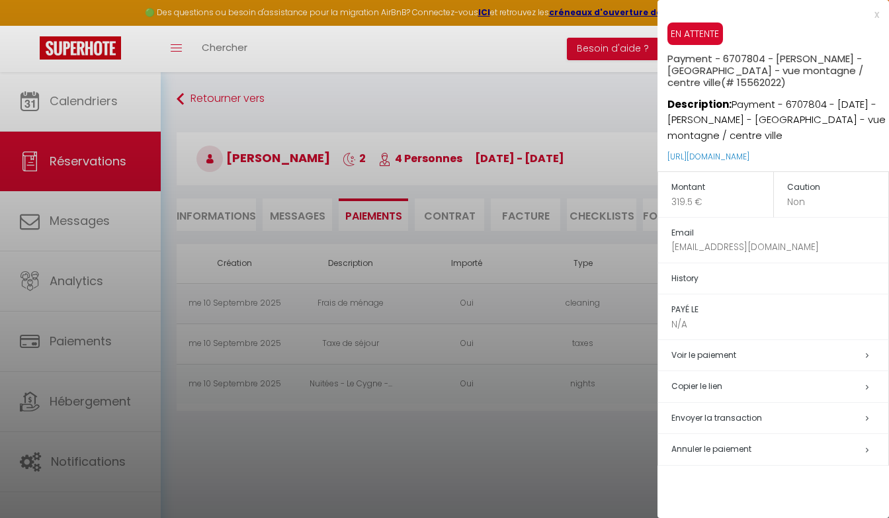
click at [713, 413] on span "Envoyer la transaction" at bounding box center [716, 417] width 91 height 11
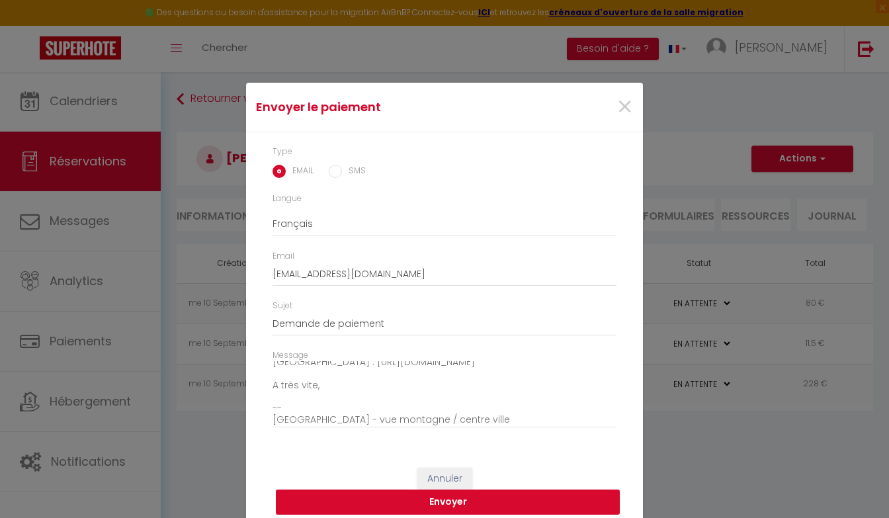
scroll to position [112, 0]
click at [478, 499] on button "Envoyer" at bounding box center [448, 501] width 344 height 25
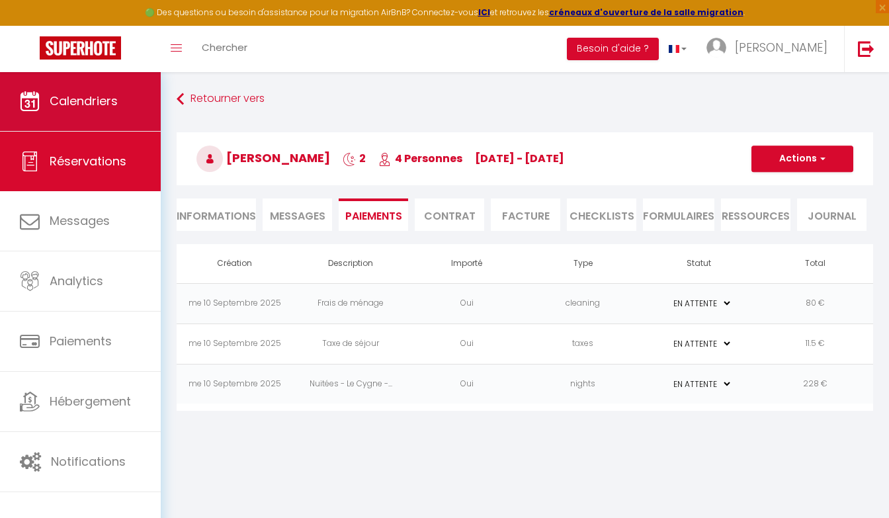
click at [95, 89] on link "Calendriers" at bounding box center [80, 101] width 161 height 60
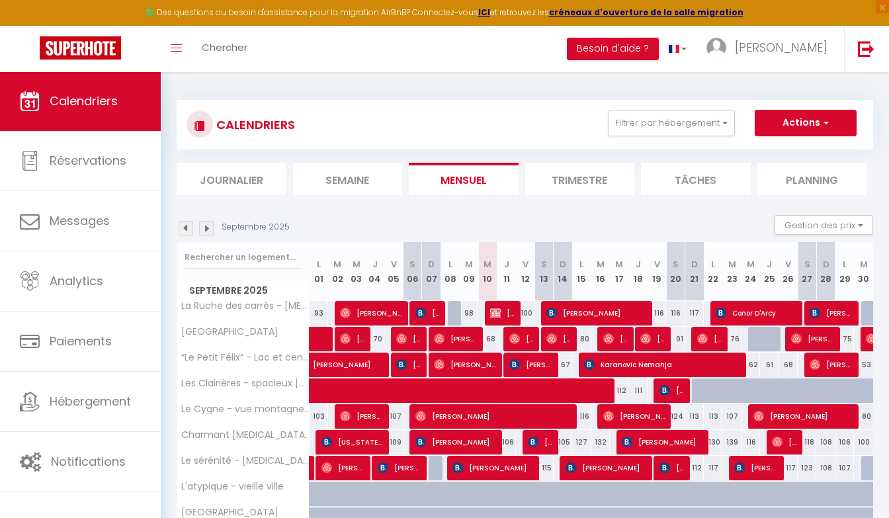
click at [192, 229] on img at bounding box center [186, 228] width 15 height 15
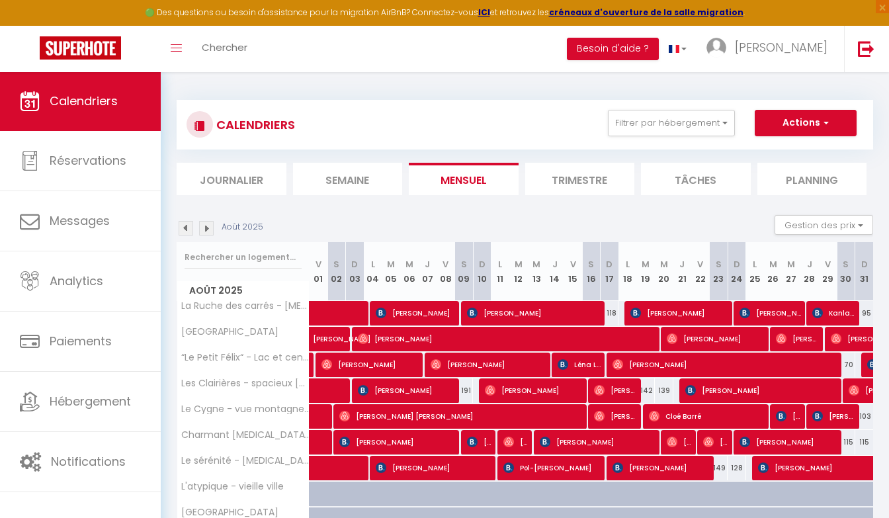
click at [192, 229] on img at bounding box center [186, 228] width 15 height 15
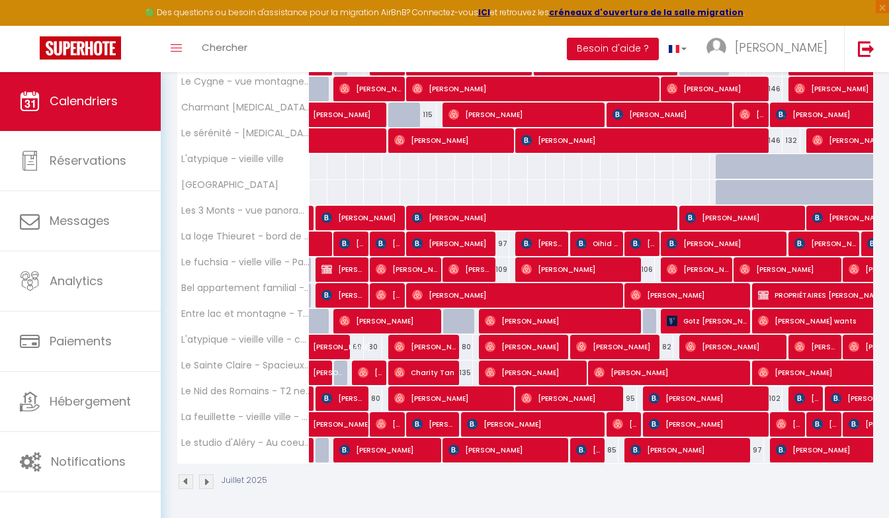
scroll to position [327, 0]
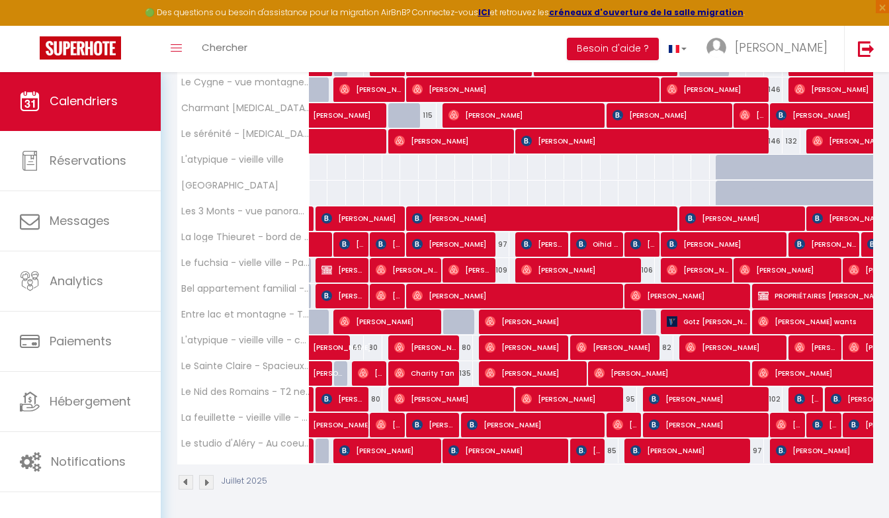
click at [499, 450] on span "[PERSON_NAME]" at bounding box center [506, 450] width 117 height 25
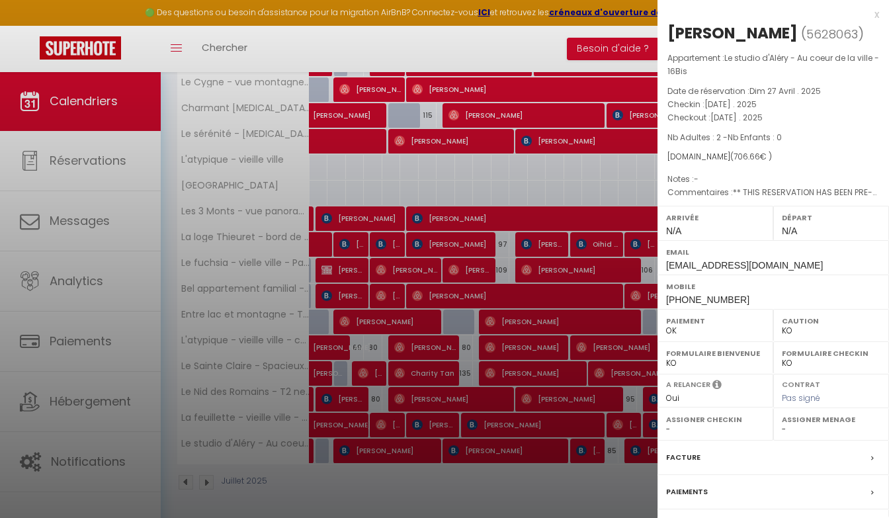
click at [687, 464] on label "Facture" at bounding box center [683, 457] width 34 height 14
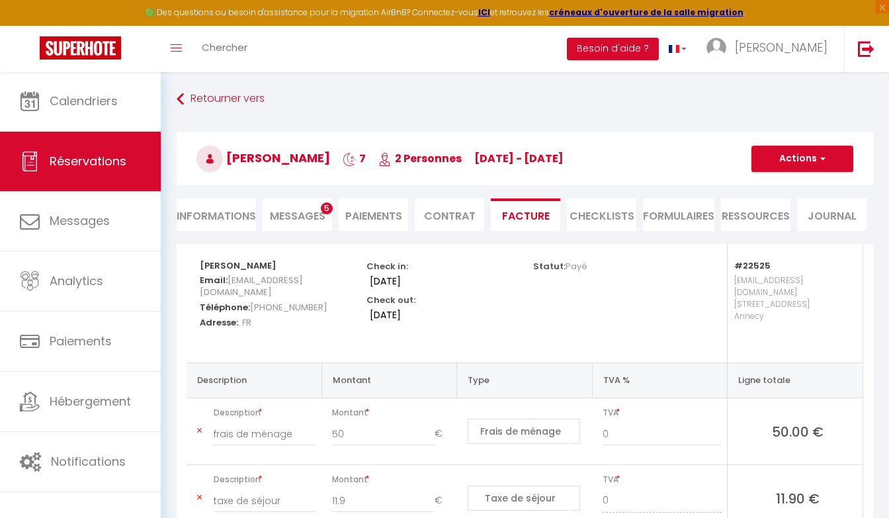
click at [796, 165] on button "Actions" at bounding box center [802, 158] width 102 height 26
click at [778, 204] on link "Aperçu et éditer" at bounding box center [792, 204] width 111 height 17
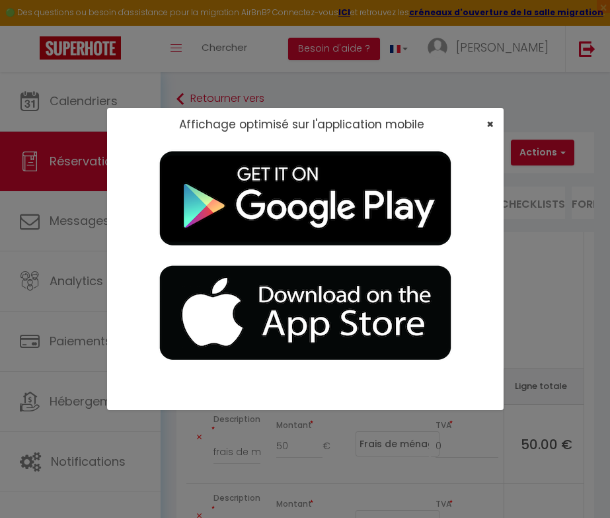
click at [489, 123] on span "×" at bounding box center [490, 124] width 7 height 17
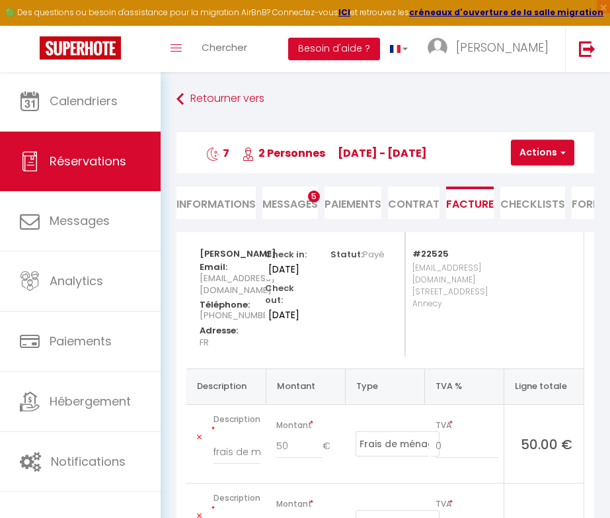
click at [548, 147] on button "Actions" at bounding box center [542, 153] width 63 height 26
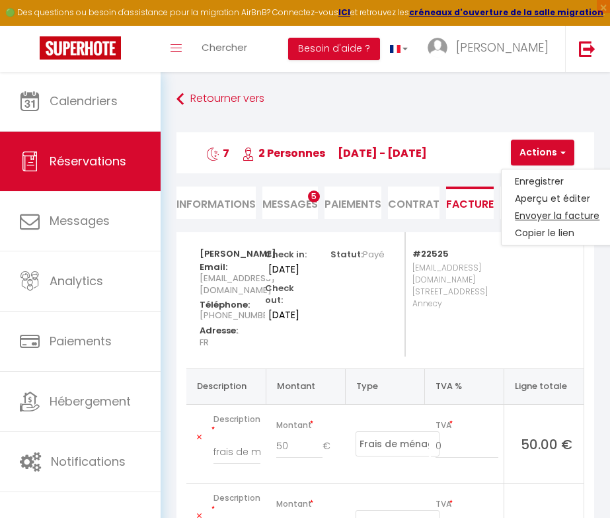
click at [545, 217] on link "Envoyer la facture" at bounding box center [557, 216] width 111 height 17
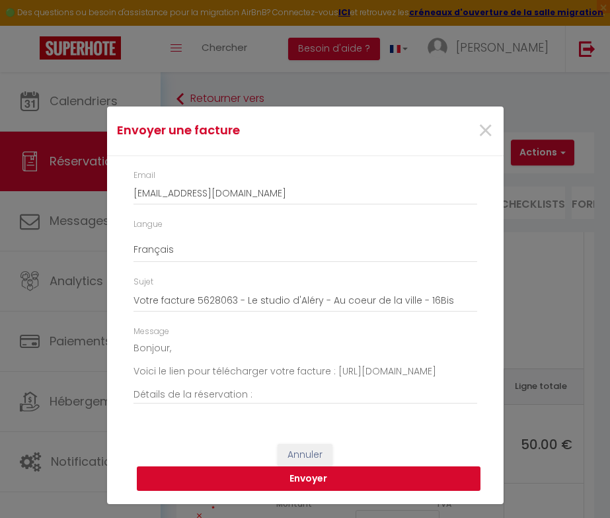
click at [309, 483] on button "Envoyer" at bounding box center [309, 478] width 344 height 25
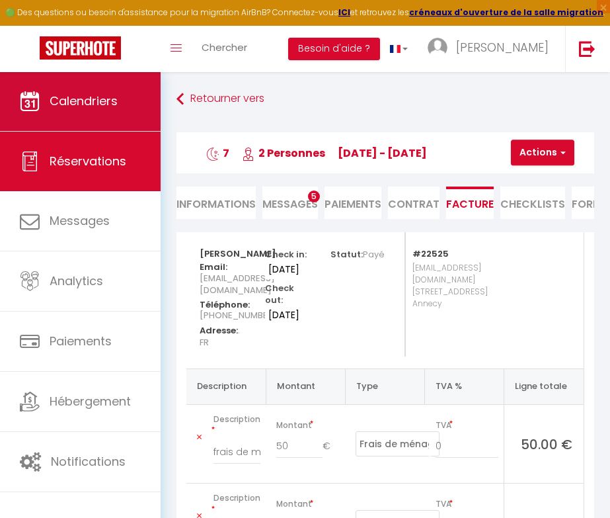
click at [124, 111] on link "Calendriers" at bounding box center [80, 101] width 161 height 60
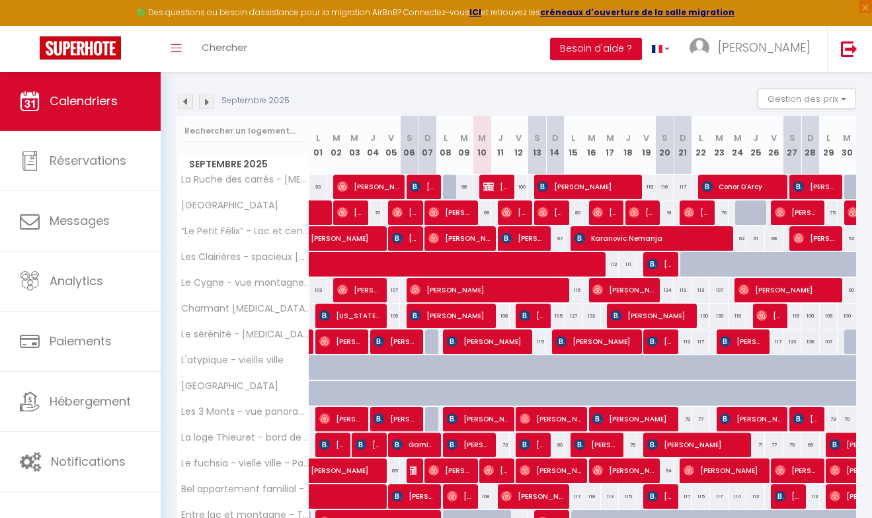
scroll to position [127, 0]
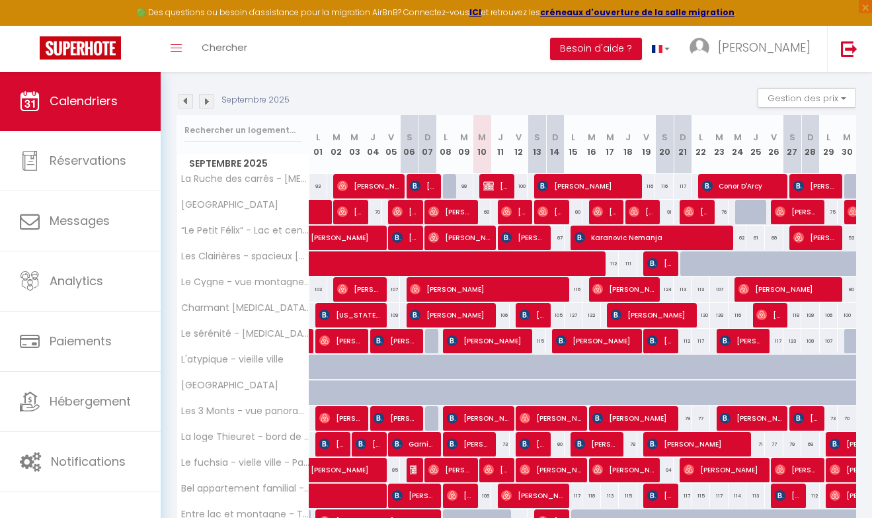
click at [208, 102] on img at bounding box center [206, 101] width 15 height 15
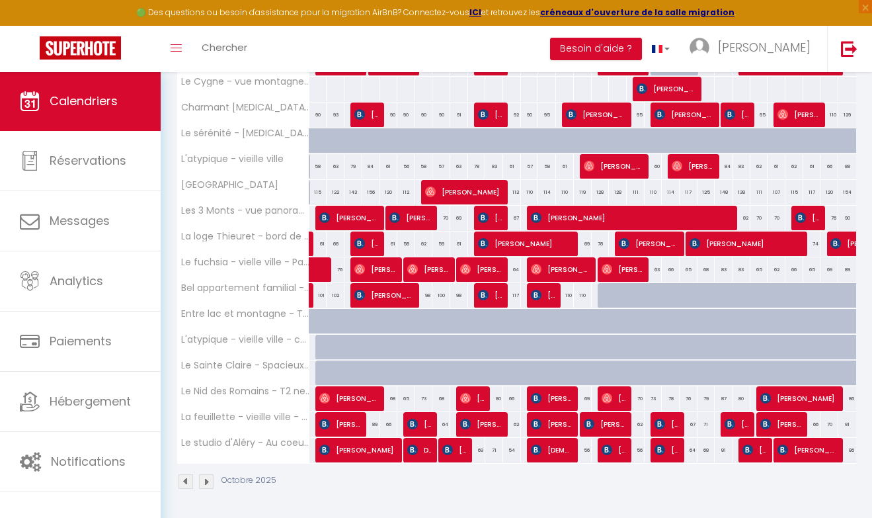
scroll to position [352, 0]
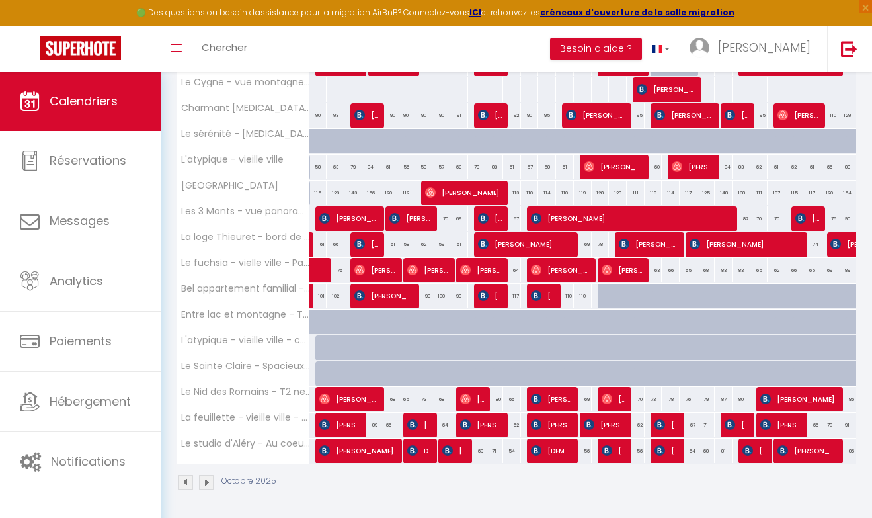
click at [184, 479] on img at bounding box center [186, 482] width 15 height 15
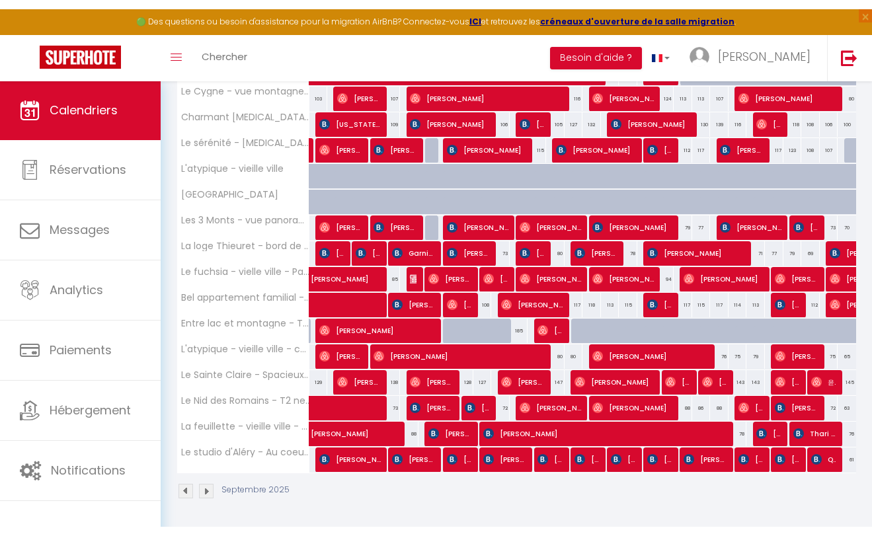
scroll to position [308, 0]
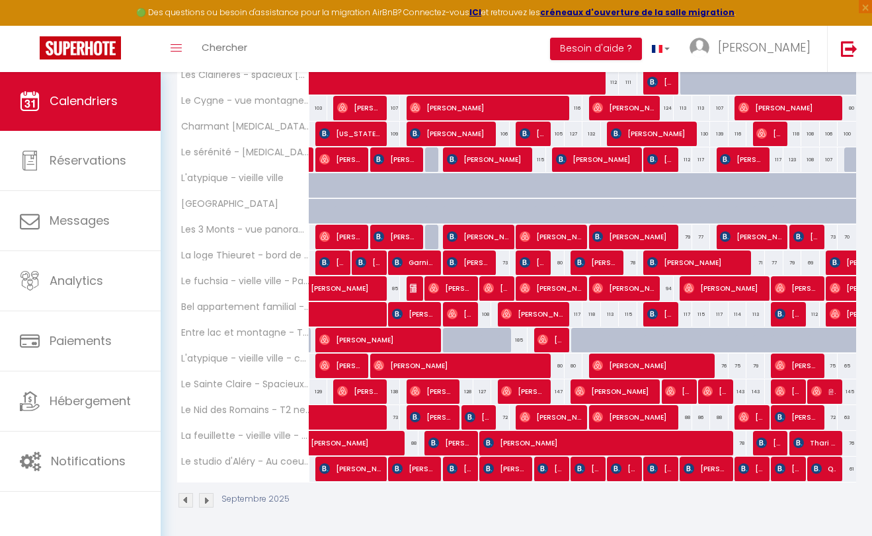
click at [209, 503] on img at bounding box center [206, 500] width 15 height 15
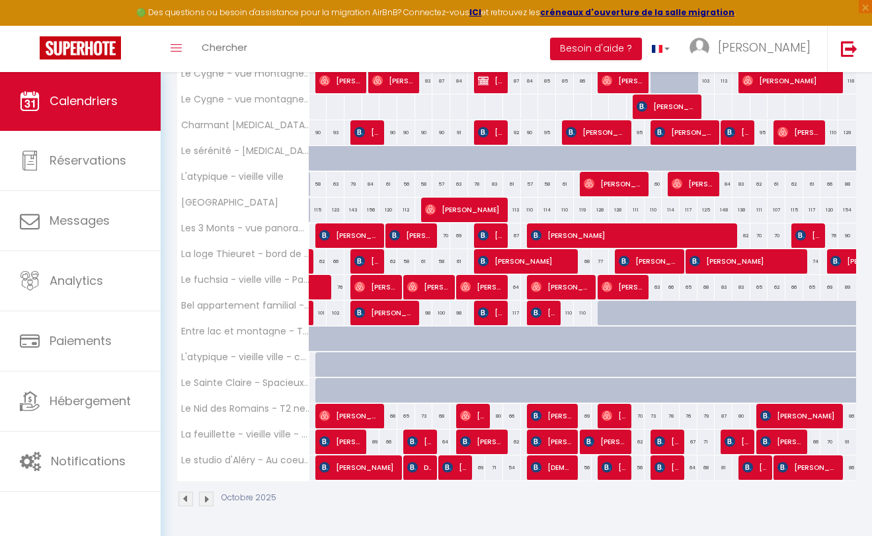
scroll to position [334, 0]
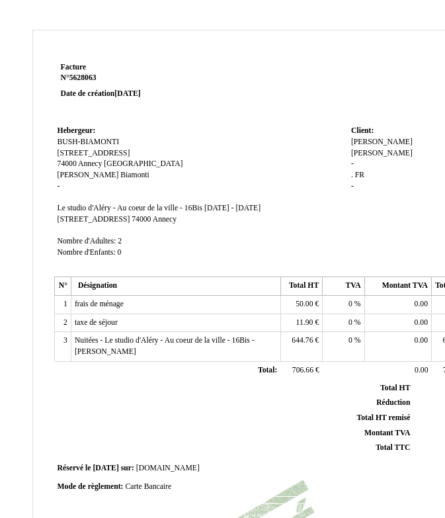
click at [350, 150] on td "Client: Client: [PERSON_NAME] - . . FR FR -" at bounding box center [411, 197] width 126 height 151
click at [355, 151] on div "[PERSON_NAME] - . . FR FR -" at bounding box center [410, 170] width 119 height 66
click at [351, 159] on span "-" at bounding box center [352, 163] width 3 height 9
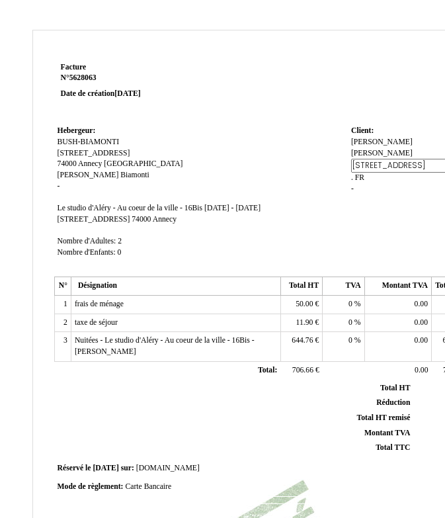
type input "[STREET_ADDRESS]"
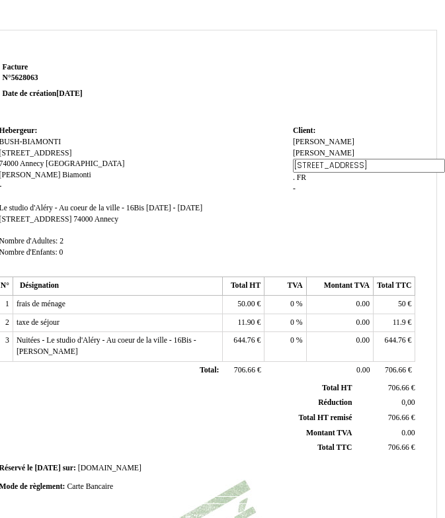
scroll to position [0, 50]
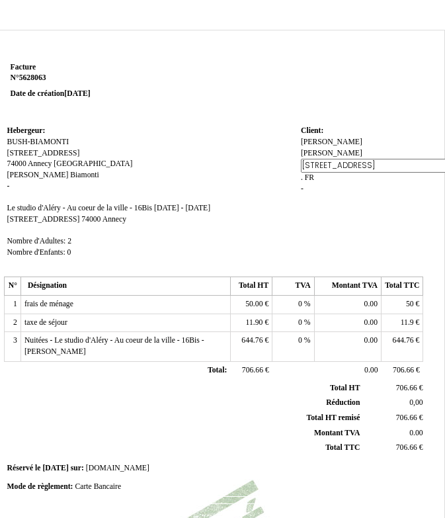
type input "2 rue président Roosevelt"
click at [305, 173] on span "FR" at bounding box center [309, 177] width 9 height 9
click at [301, 173] on span "." at bounding box center [302, 177] width 2 height 9
type input "76300 Sotteville les Rouen"
click at [341, 189] on div "Guillaume Guillaume JACQUES JACQUES 2 rue président Roosevelt 2 rue président R…" at bounding box center [360, 178] width 119 height 83
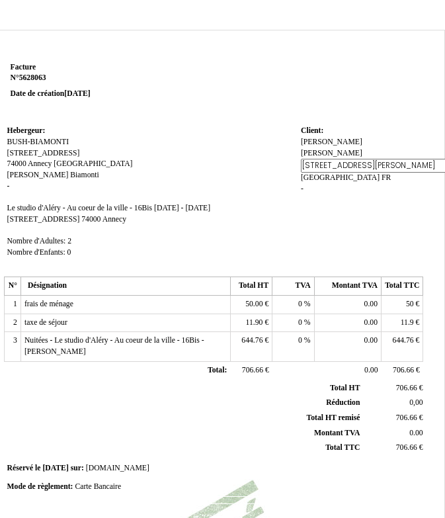
click at [328, 202] on td "Client: Client: Guillaume Guillaume JACQUES JACQUES 2 rue président Roosevelt 2…" at bounding box center [361, 197] width 126 height 151
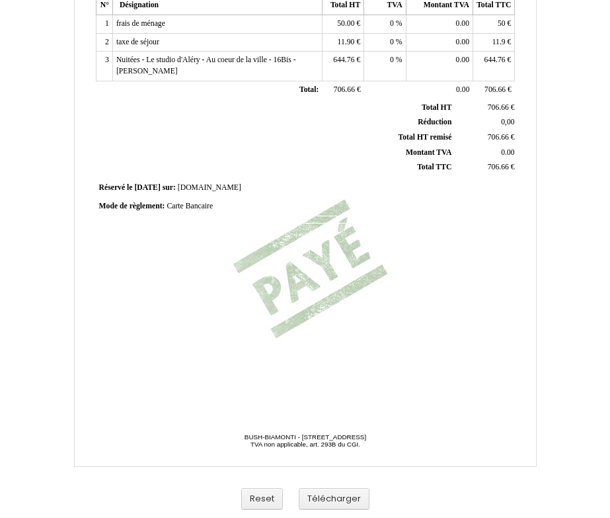
scroll to position [280, 0]
click at [344, 504] on button "Télécharger" at bounding box center [334, 499] width 71 height 22
